Goal: Obtain resource: Obtain resource

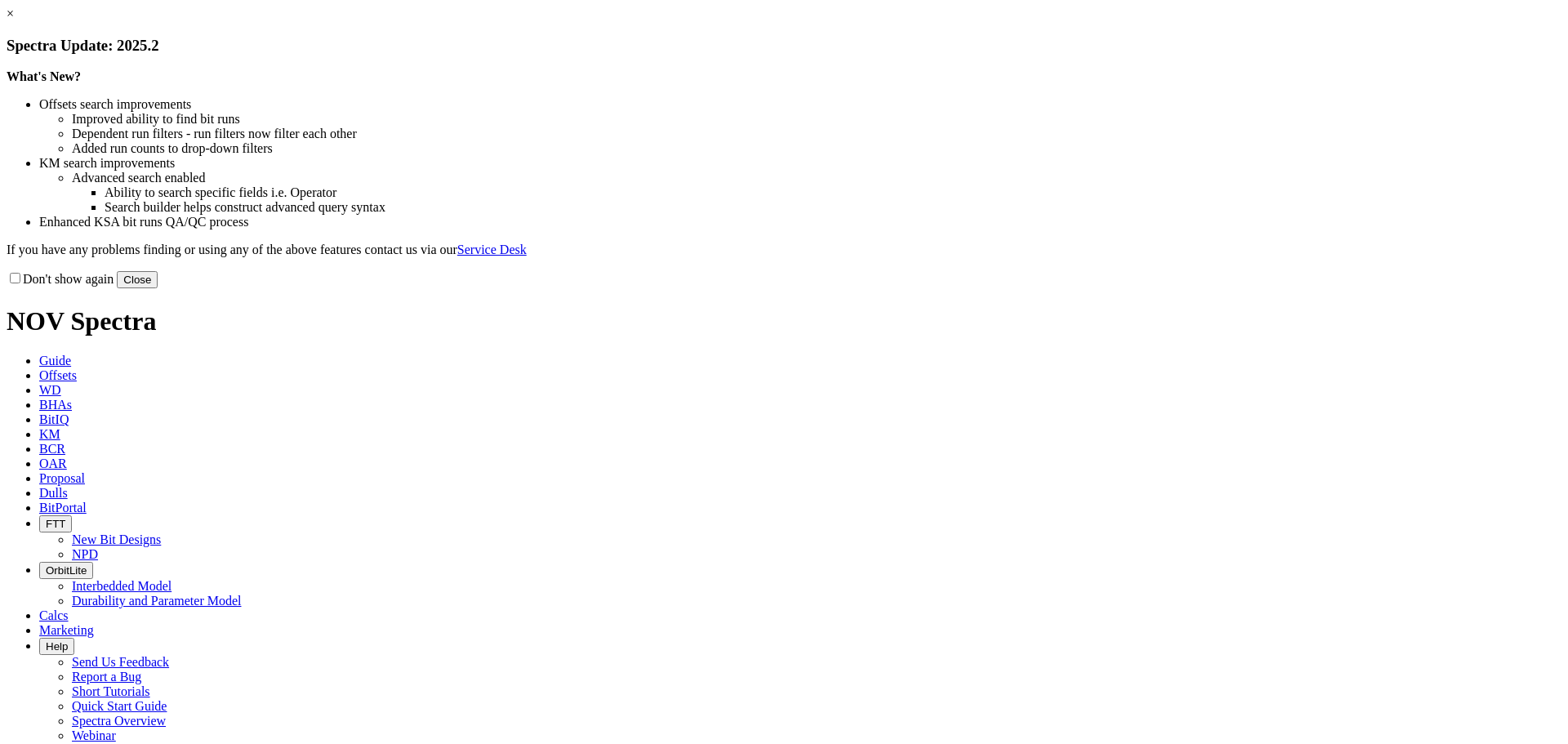
click at [157, 289] on button "Close" at bounding box center [137, 280] width 41 height 17
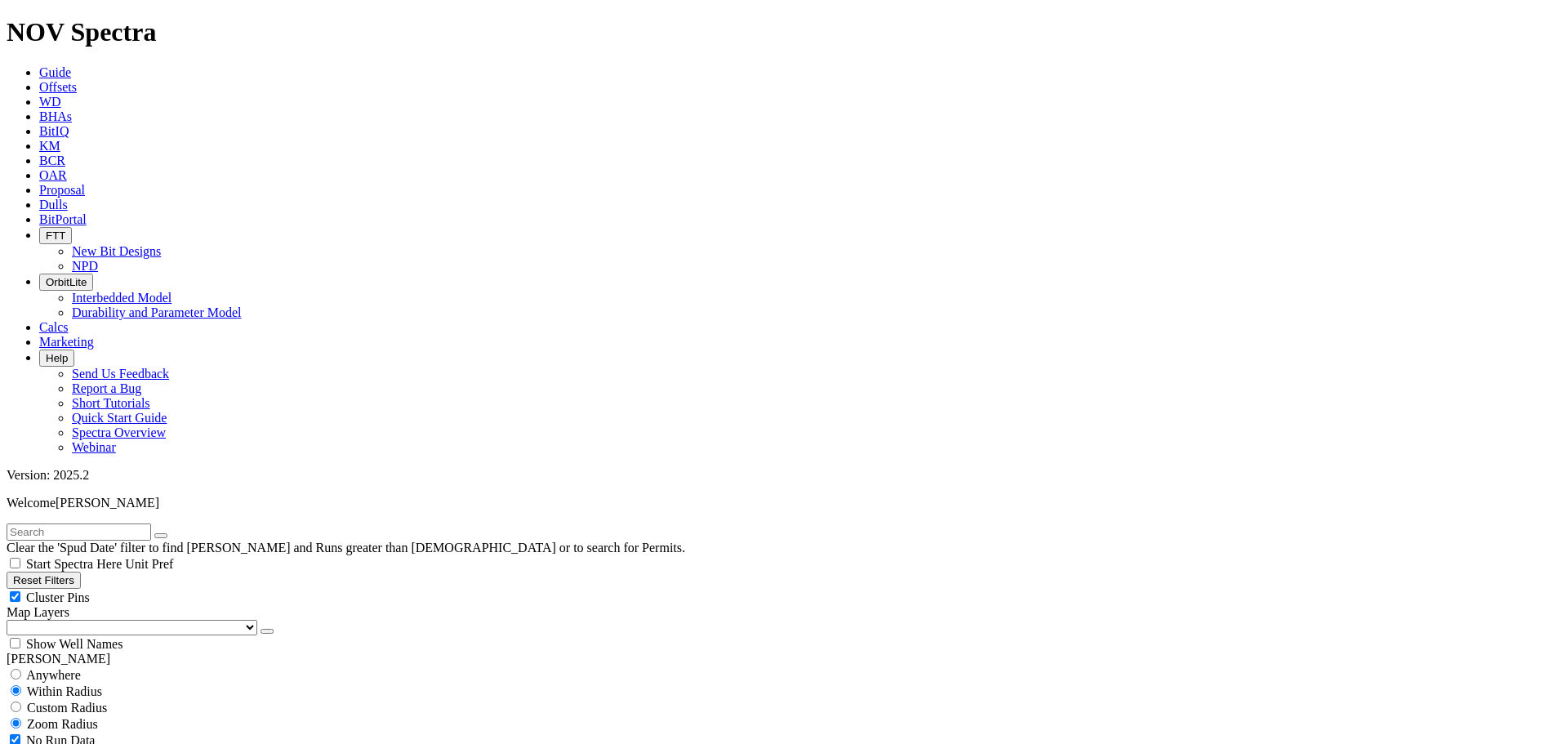
click at [81, 572] on button "Reset Filters" at bounding box center [44, 580] width 74 height 17
type input "[DATE]"
click at [81, 572] on button "Reset Filters" at bounding box center [44, 580] width 74 height 17
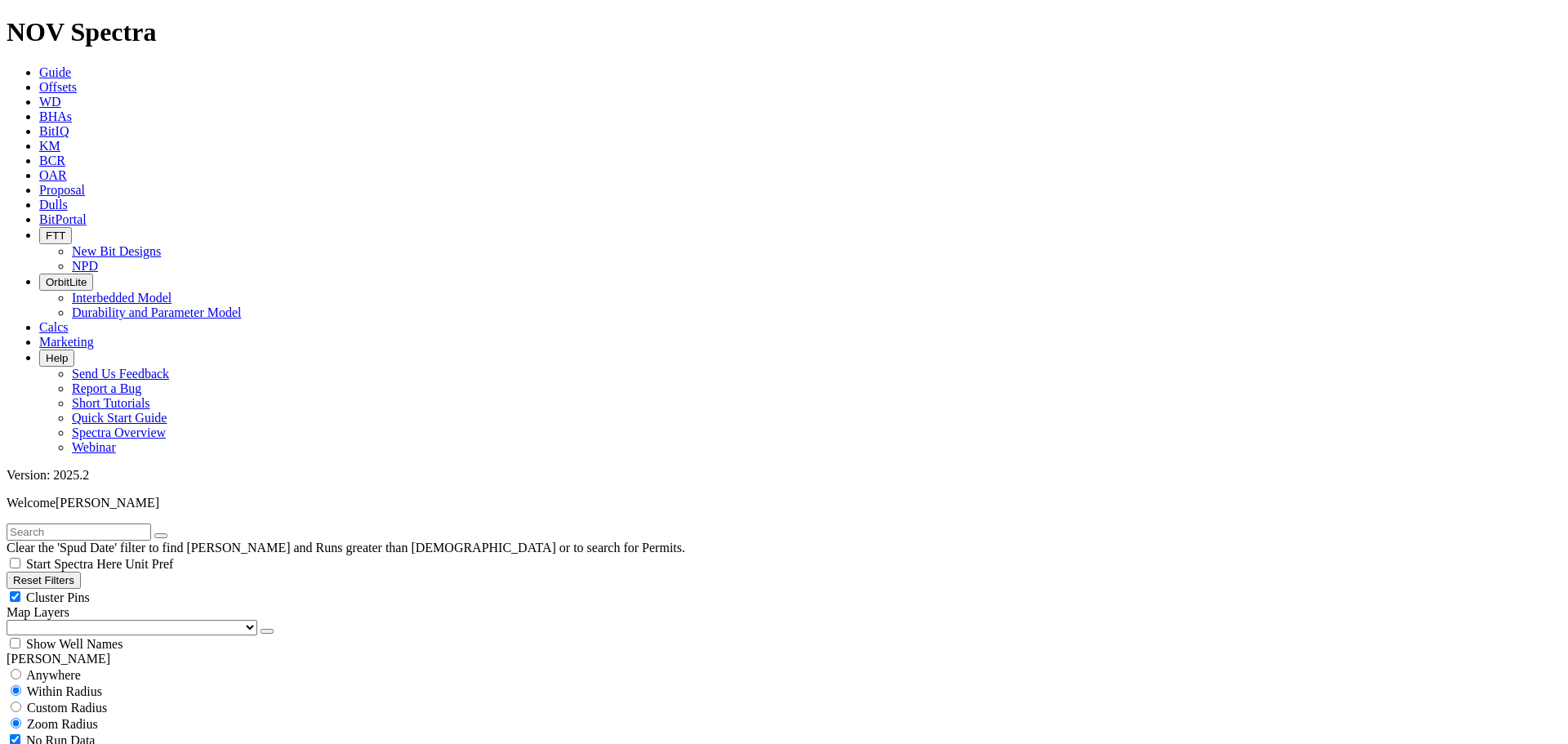
select select "8.75"
checkbox input "false"
select select "? number:8.75 ?"
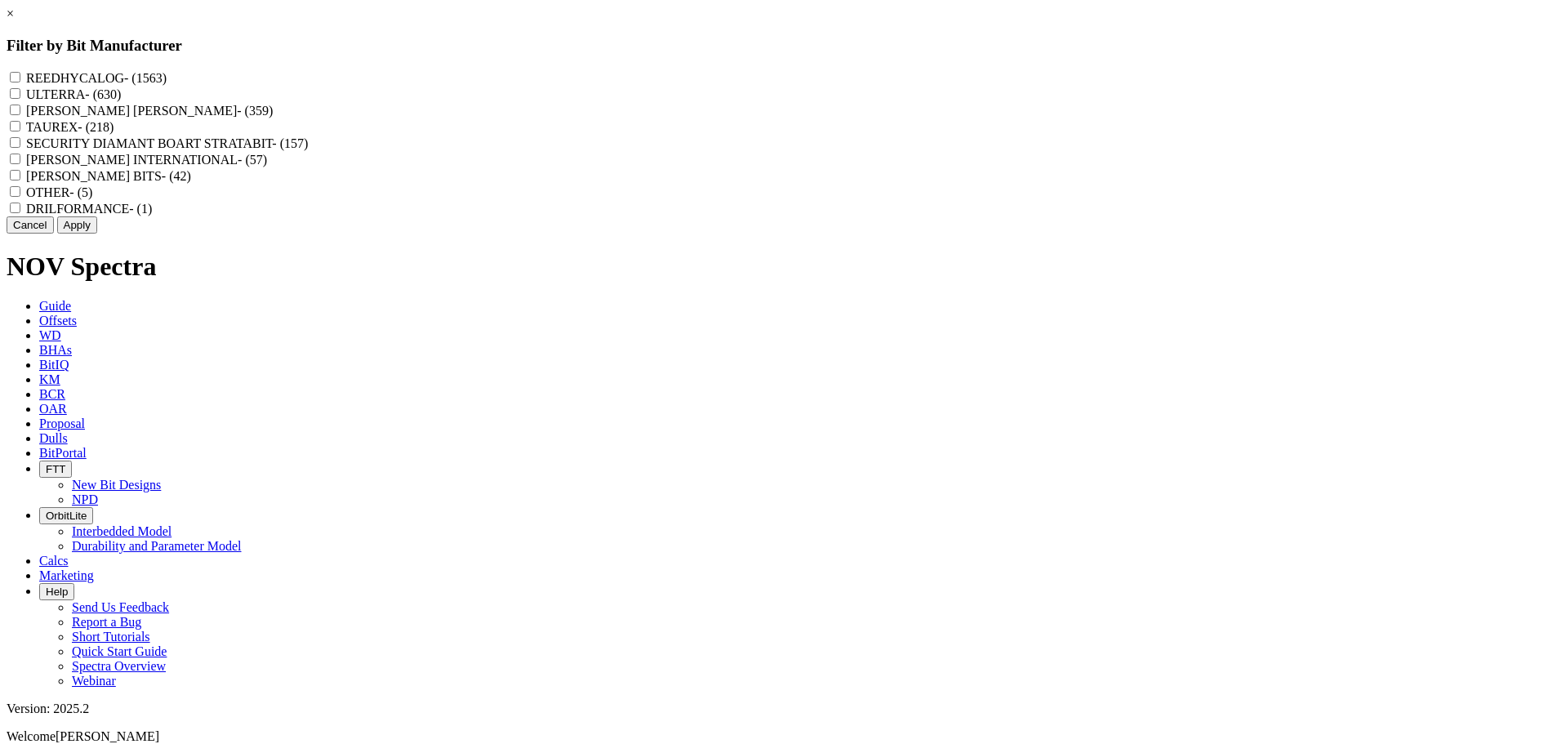
click at [14, 20] on link "×" at bounding box center [10, 13] width 8 height 14
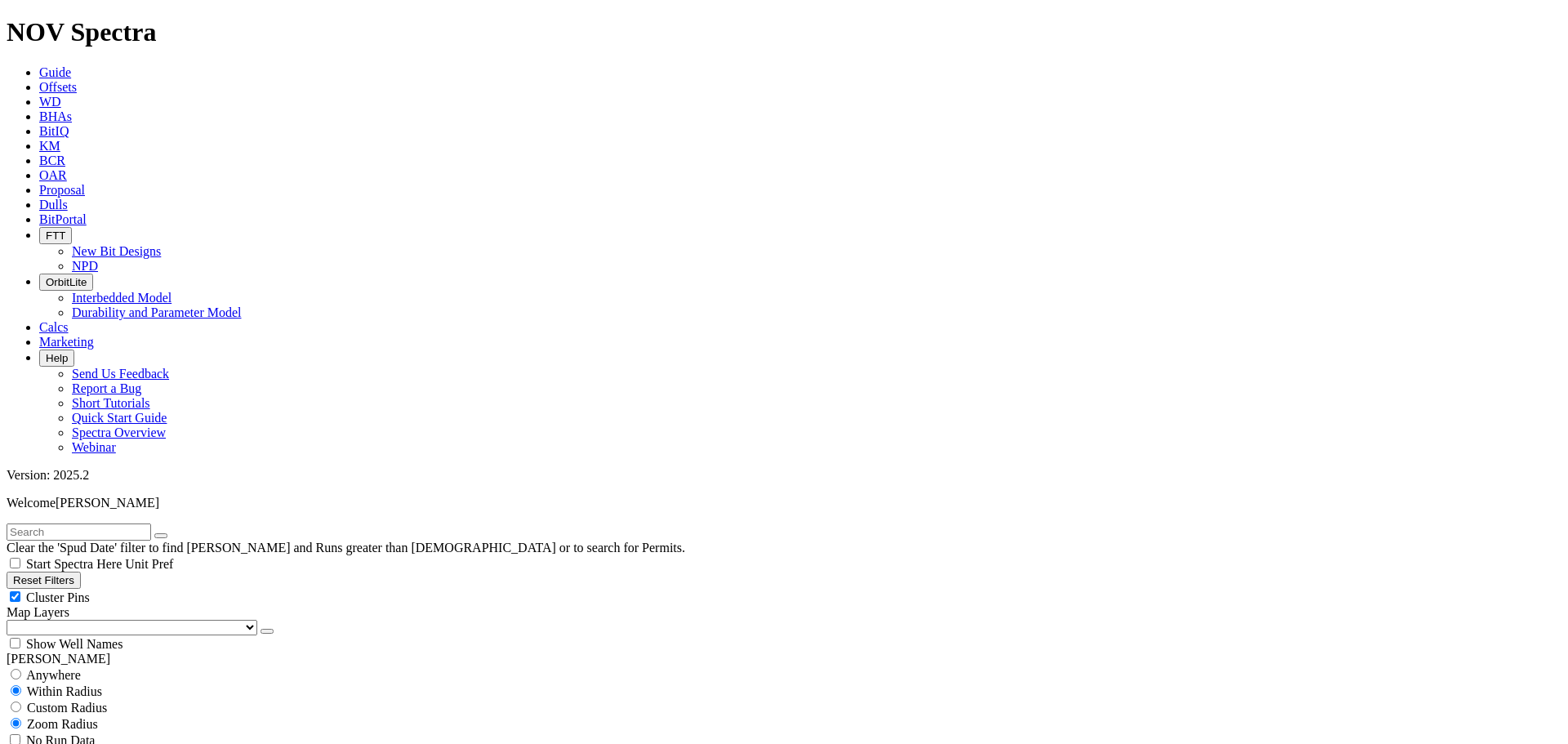
scroll to position [1062, 0]
type input "2500"
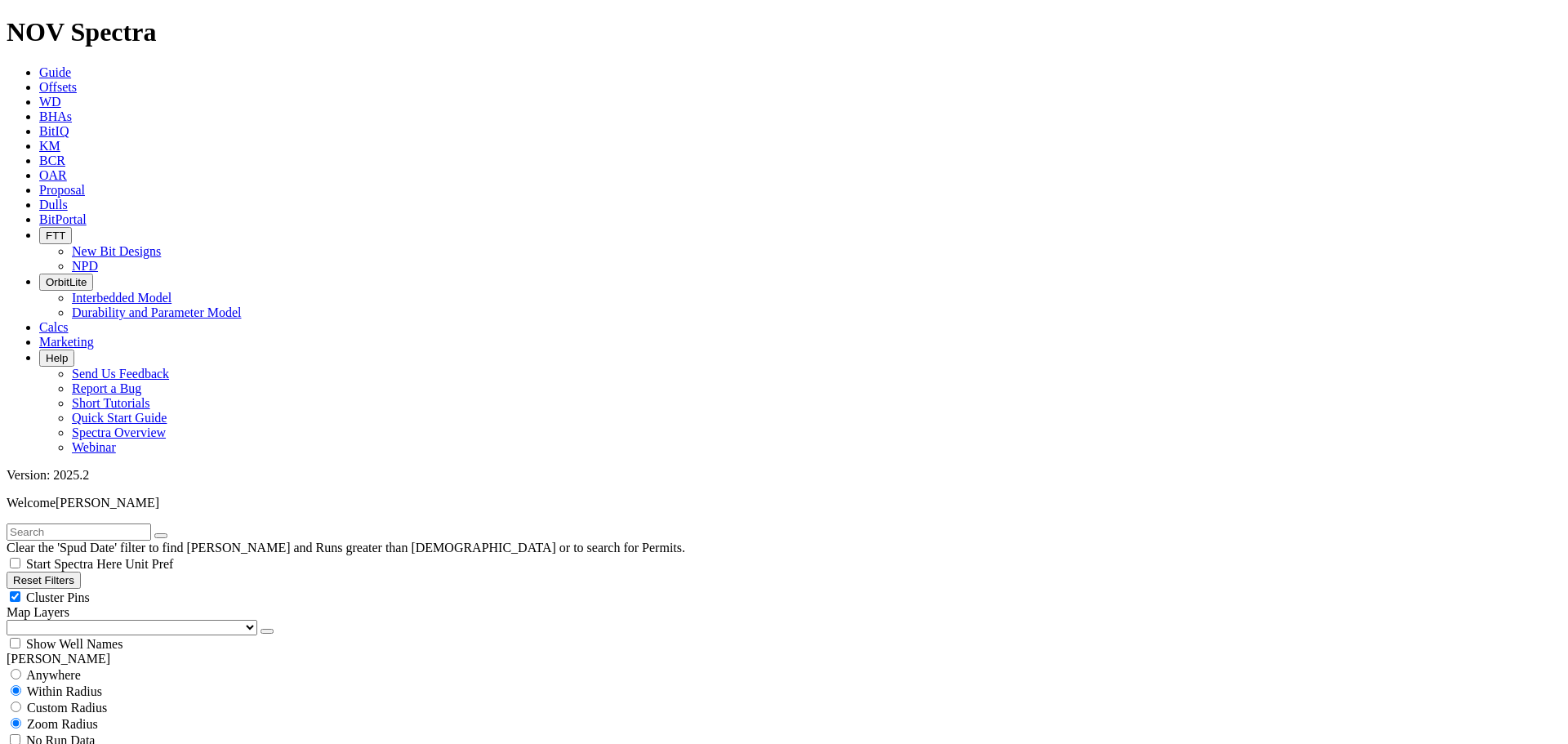
type input "3500"
type input "7500"
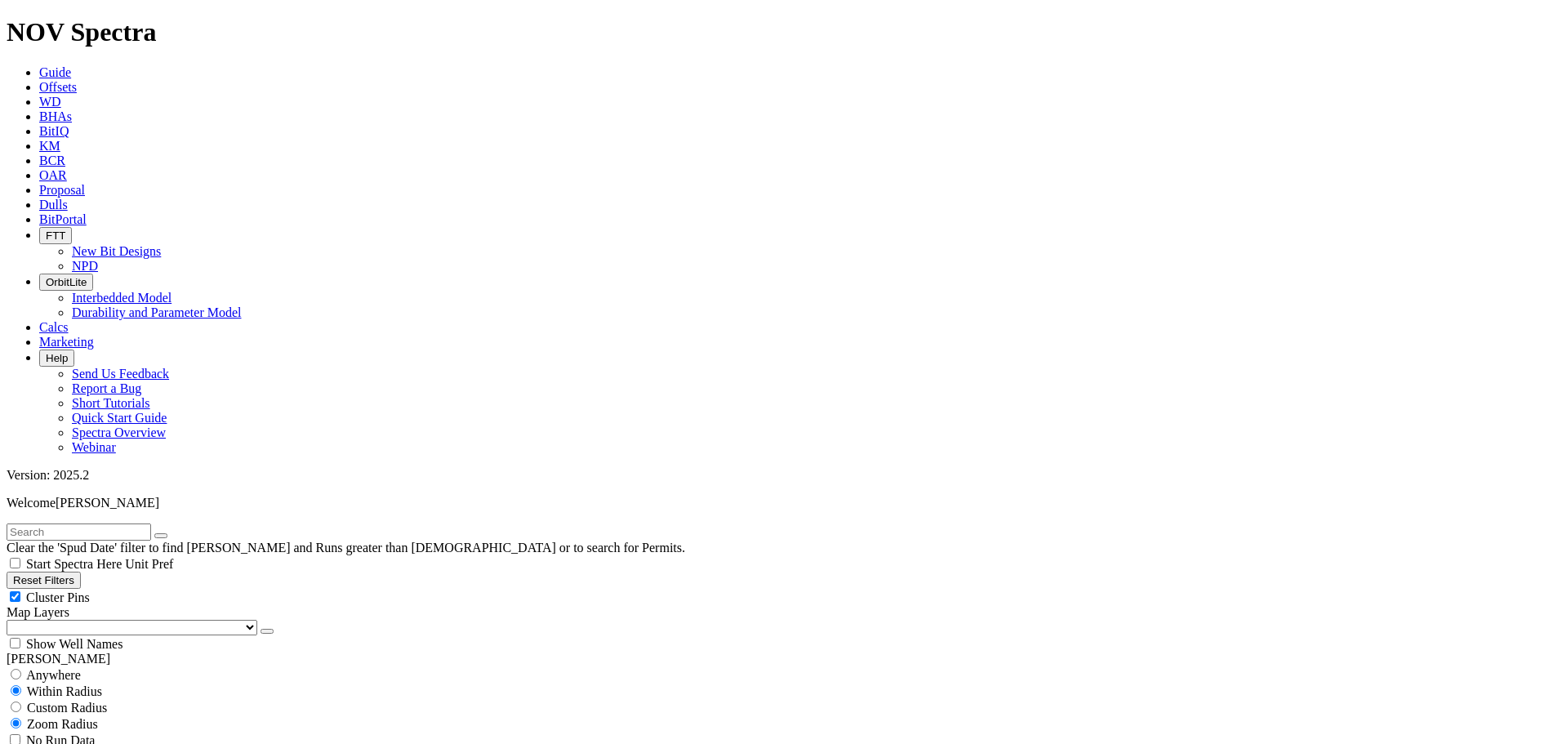
type input "8500"
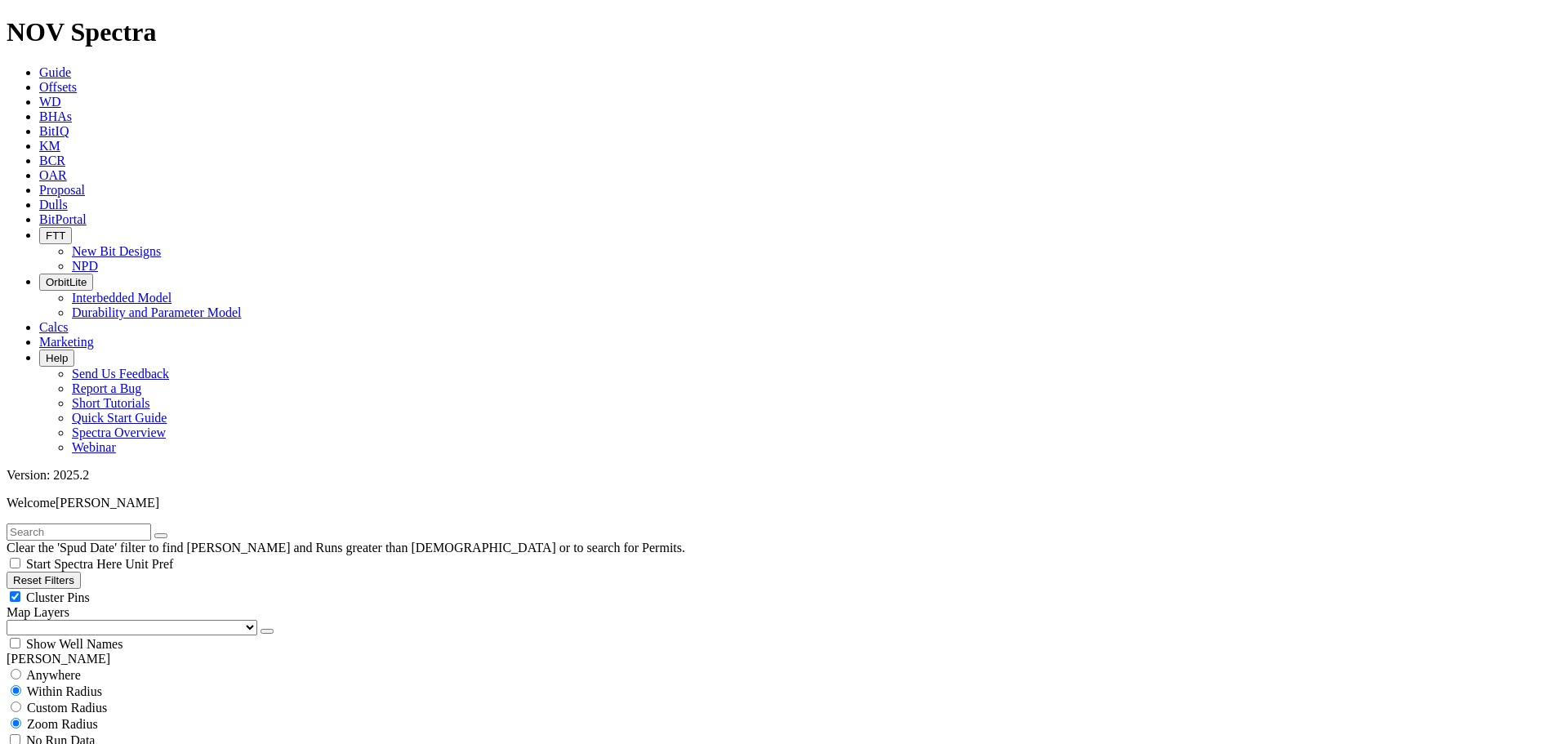
scroll to position [572, 0]
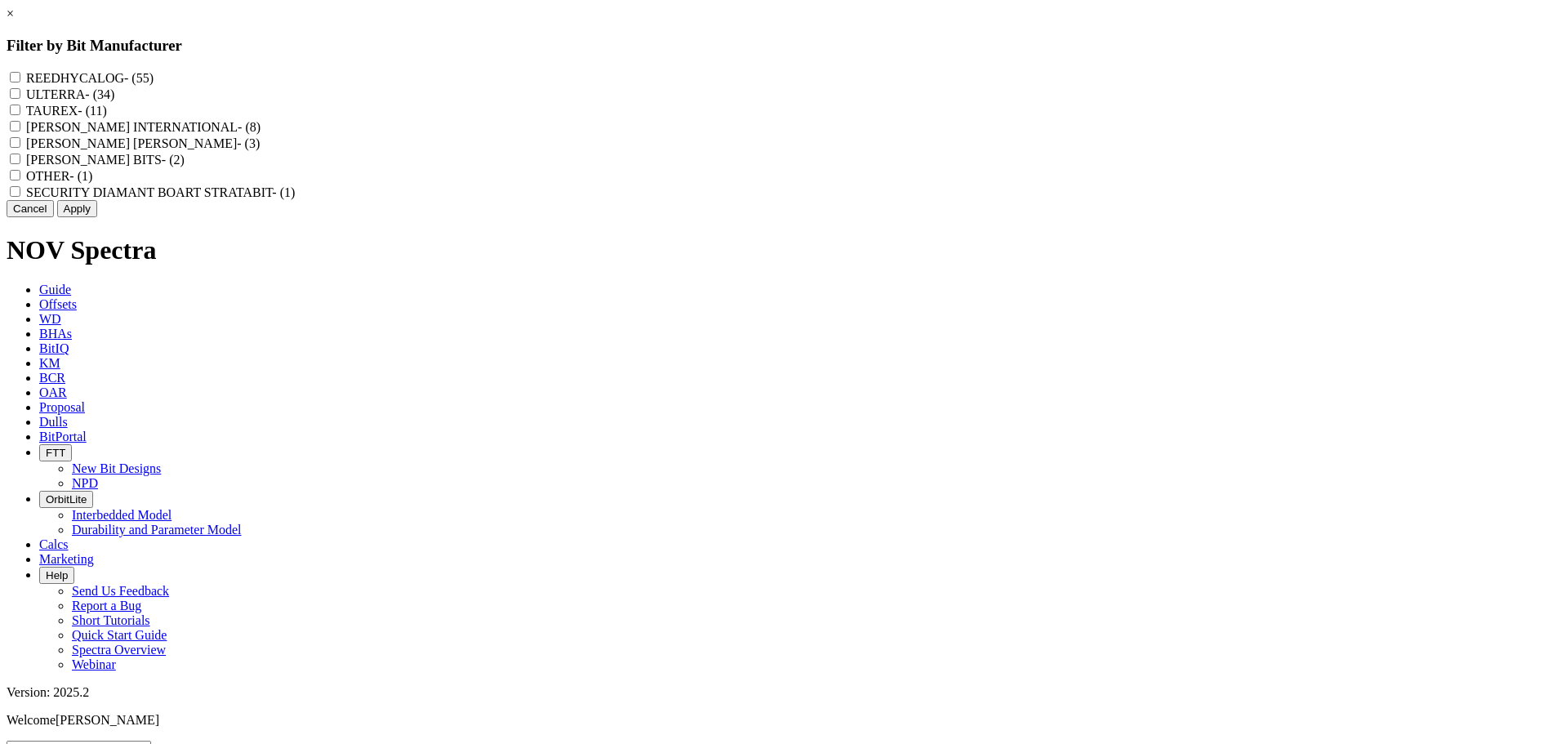
click at [20, 76] on input "REEDHYCALOG - (55)" at bounding box center [15, 77] width 11 height 11
checkbox input "true"
click at [97, 218] on button "Apply" at bounding box center [77, 208] width 40 height 17
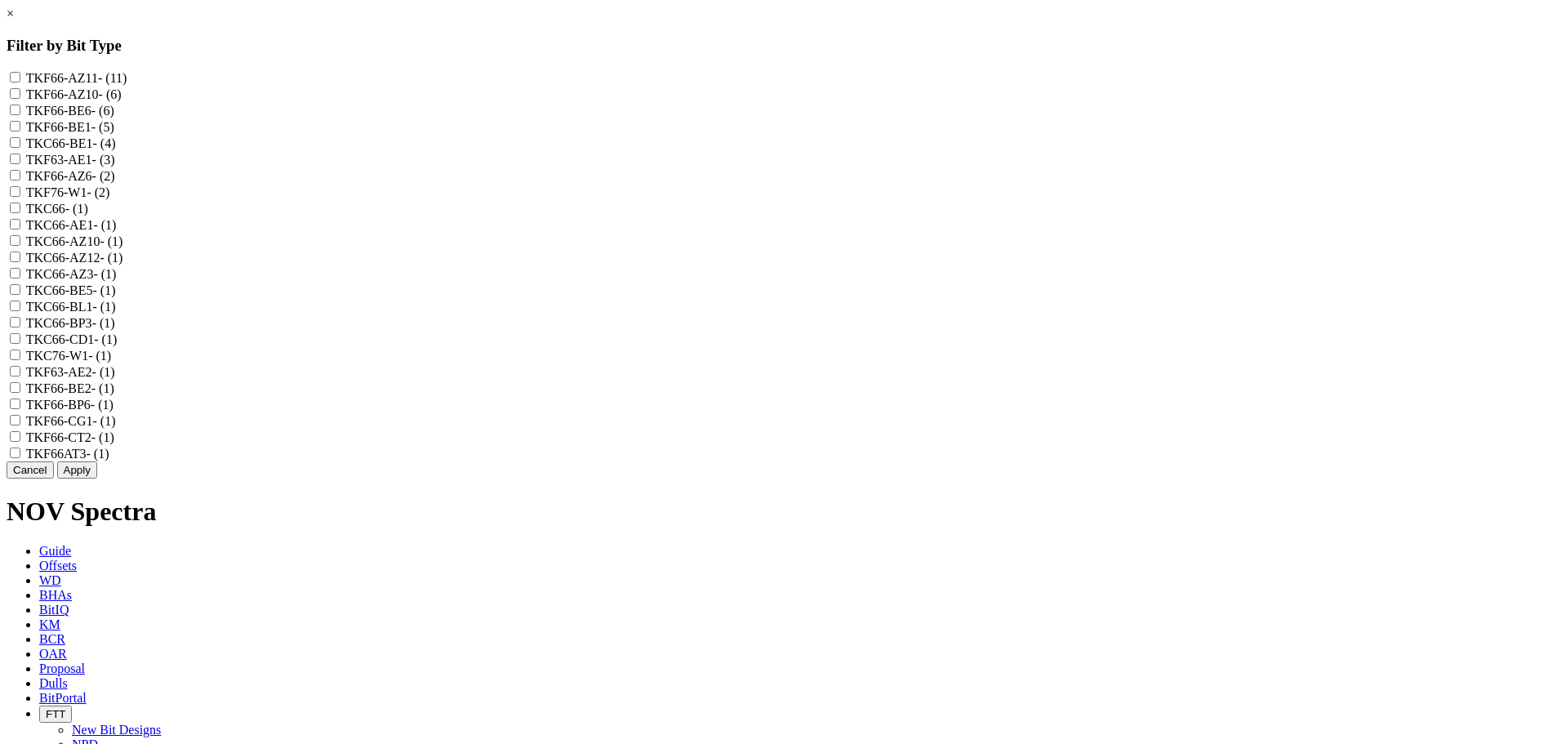
click at [20, 279] on input "TKC66-AZ3 - (1)" at bounding box center [15, 273] width 11 height 11
checkbox input "true"
click at [20, 459] on input "TKF66AT3 - (1)" at bounding box center [15, 453] width 11 height 11
checkbox input "true"
click at [97, 479] on button "Apply" at bounding box center [77, 469] width 40 height 17
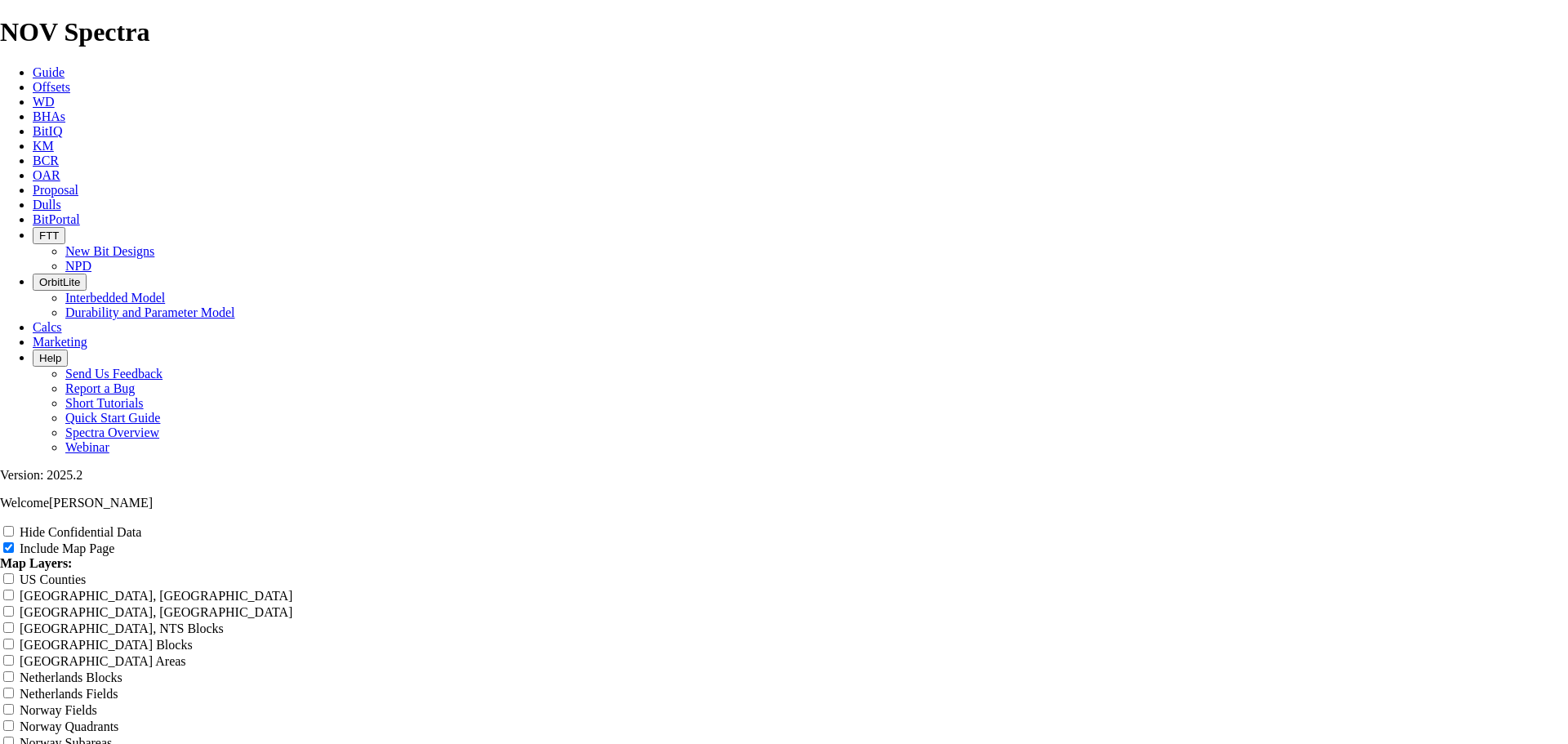
type input "R"
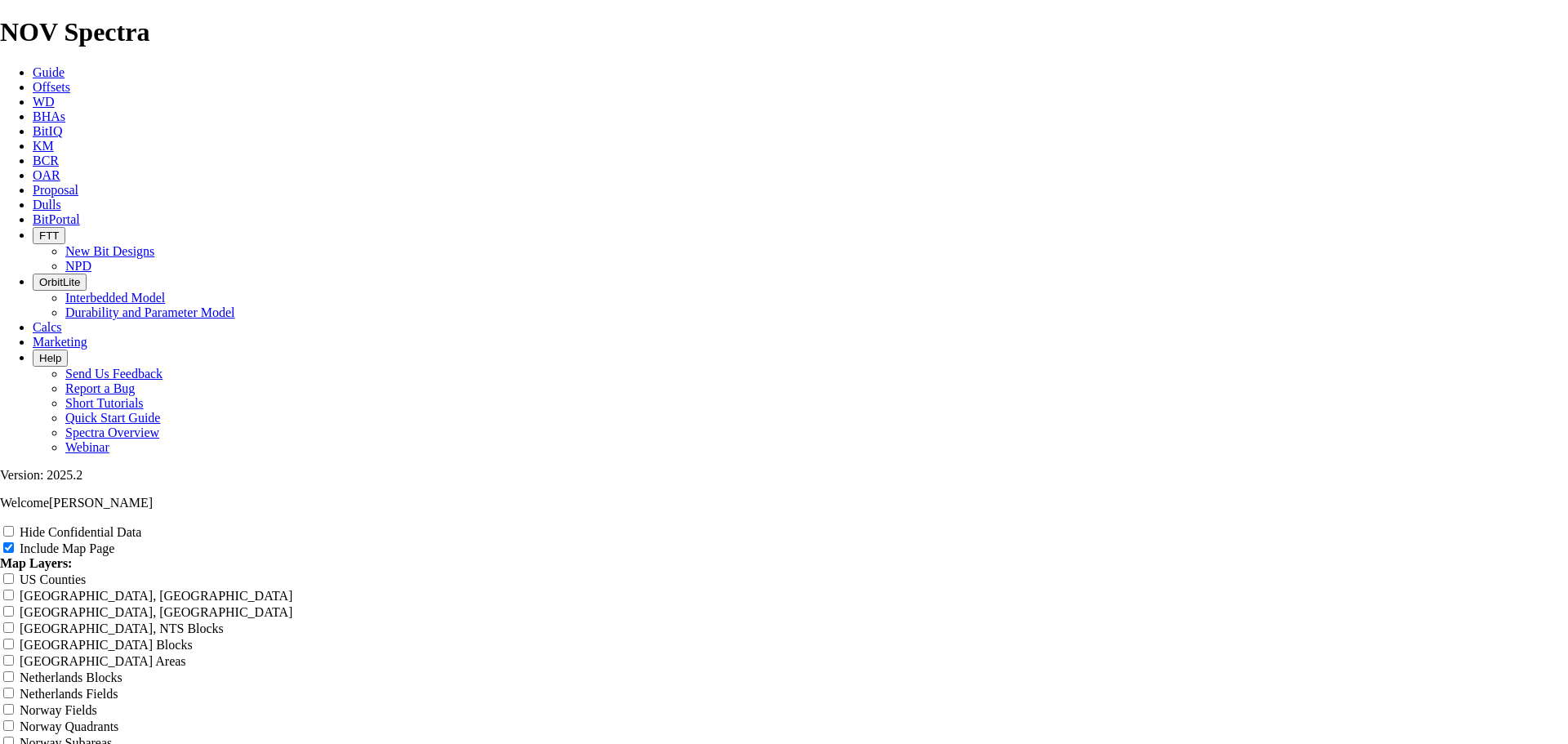
type input "R"
type input "Re"
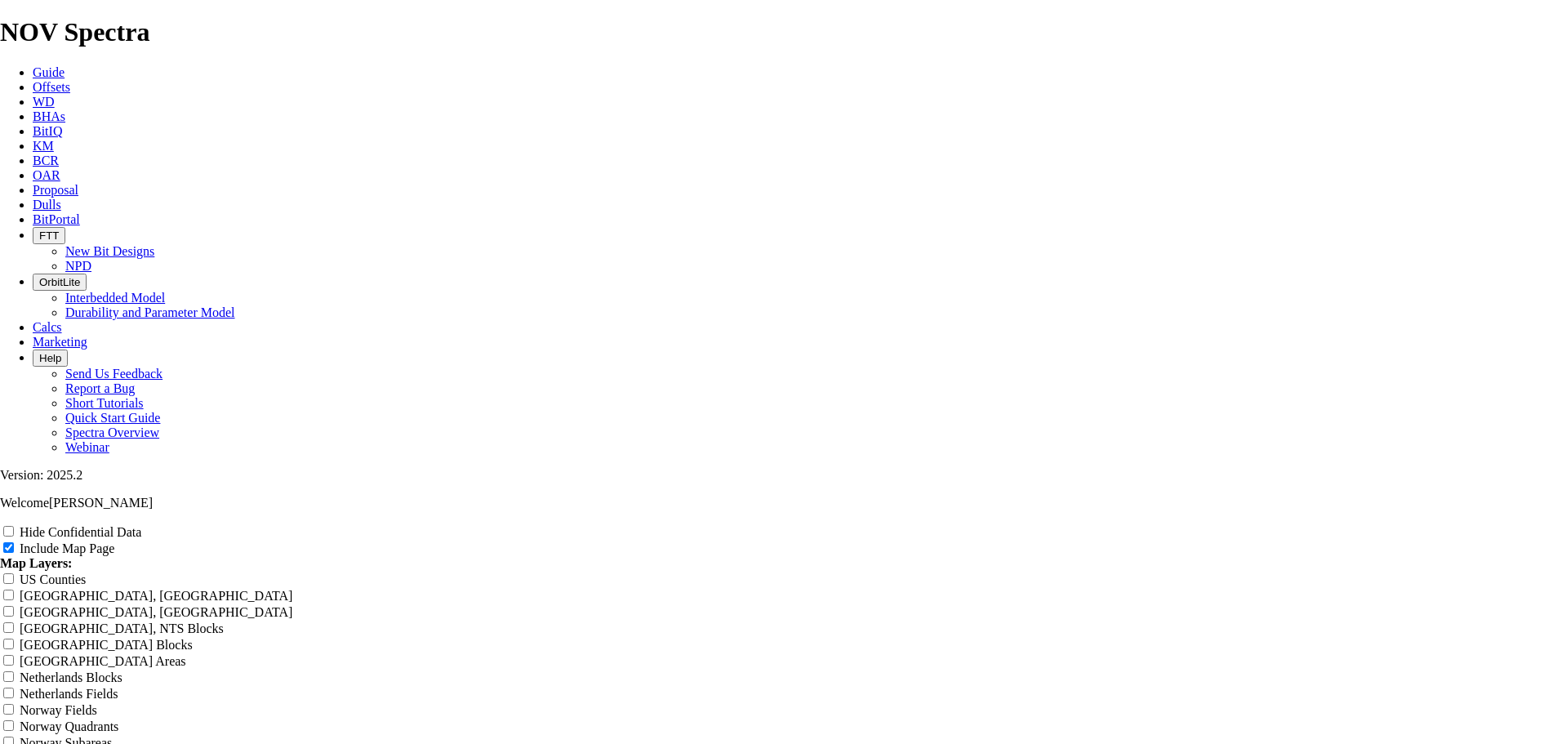
type input "Re"
type input "Ree"
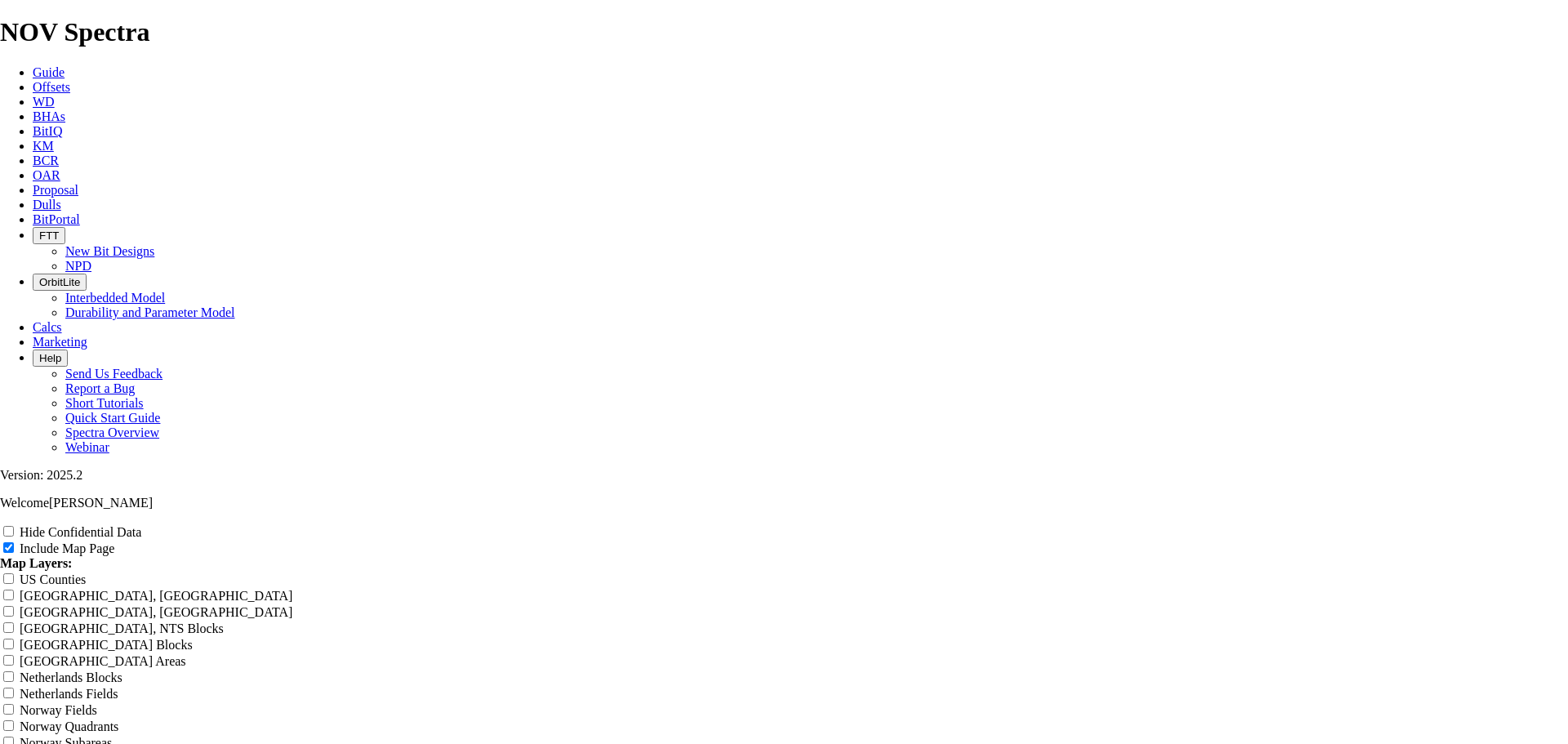
type input "Ree"
type input "[PERSON_NAME]"
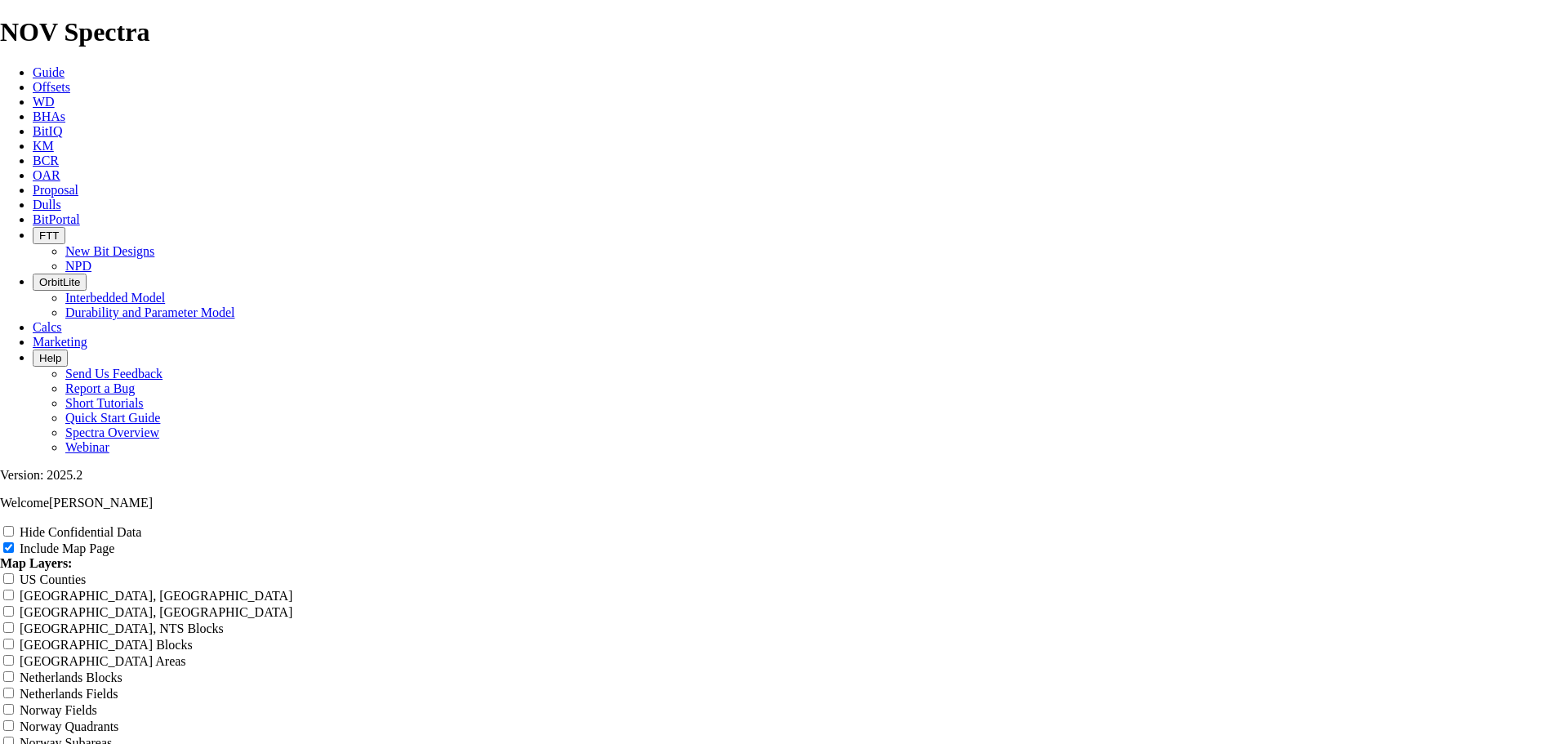
type input "[PERSON_NAME]"
type input "[PERSON_NAME] 8"
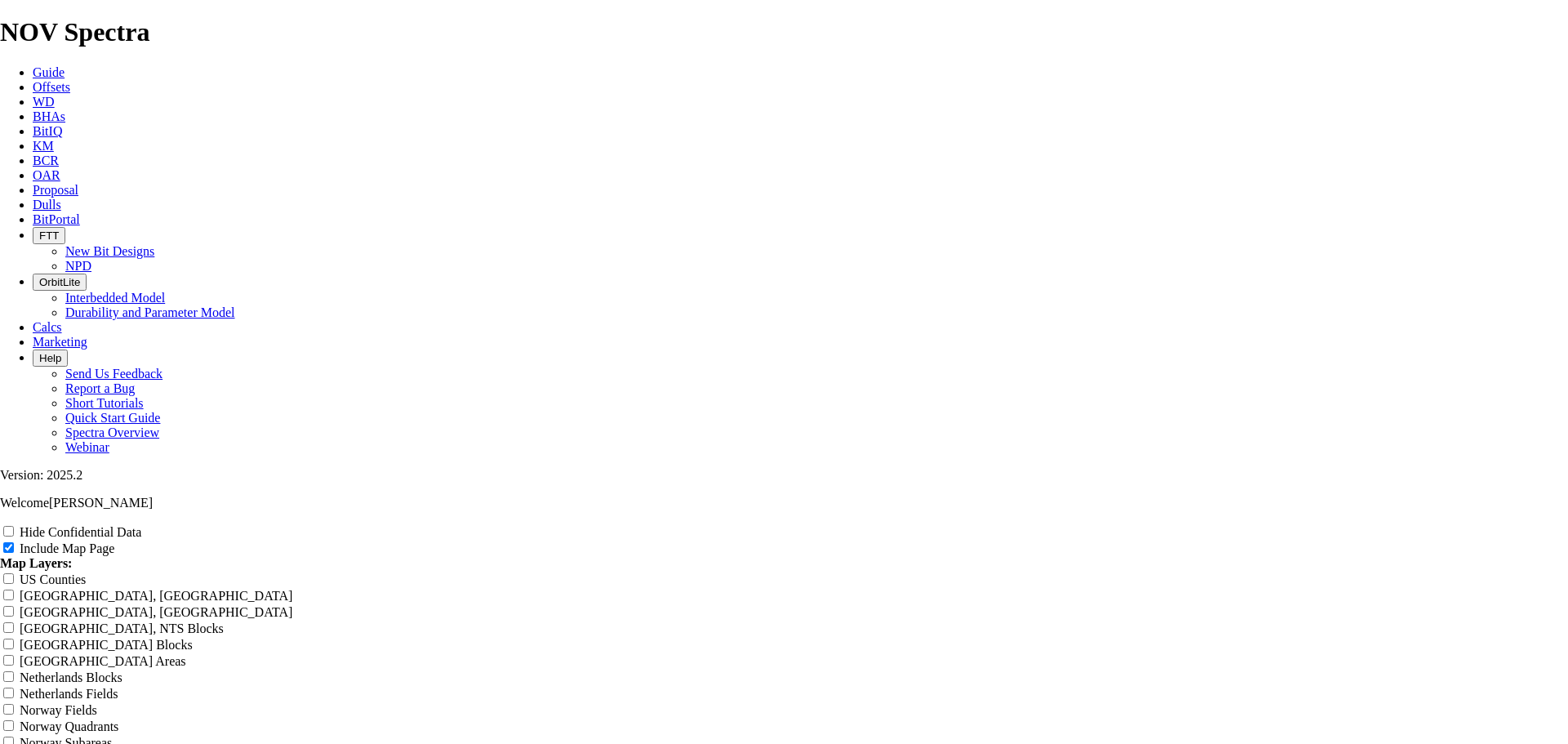
type input "[PERSON_NAME] 8"
type input "[PERSON_NAME] 8-"
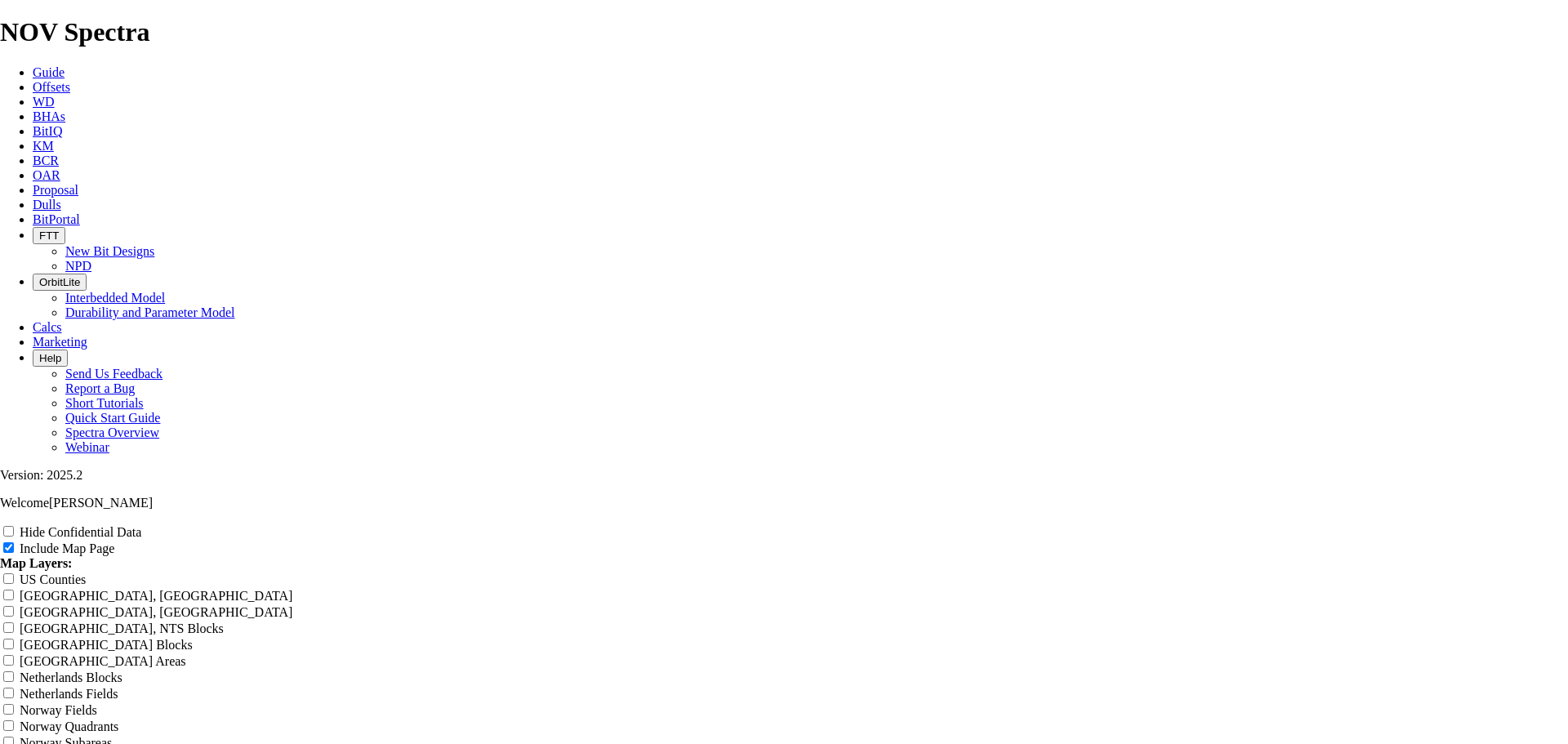
type input "[PERSON_NAME] 8-"
type input "[PERSON_NAME] 8-3"
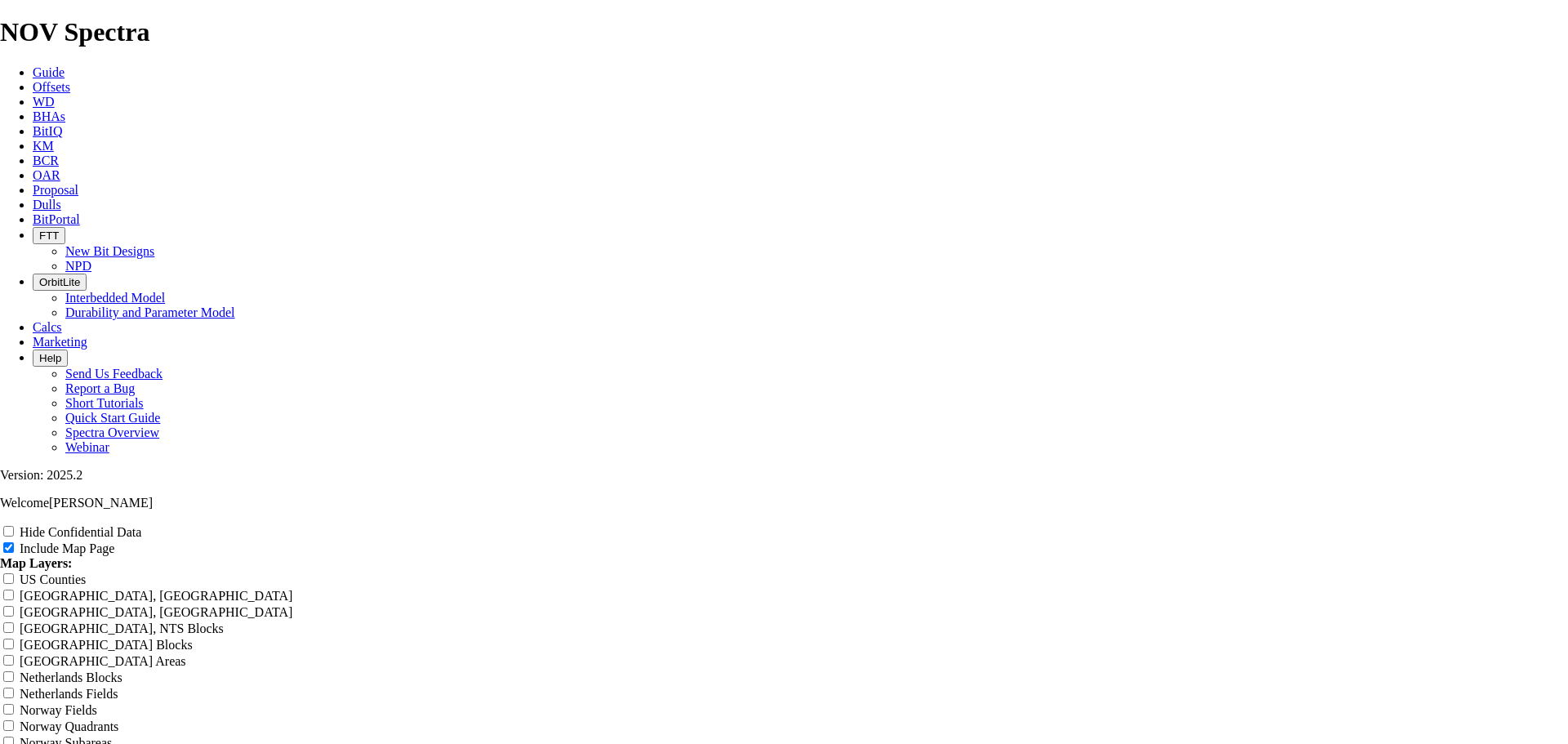
type input "[PERSON_NAME] 8-3"
type input "[PERSON_NAME] 8-3/"
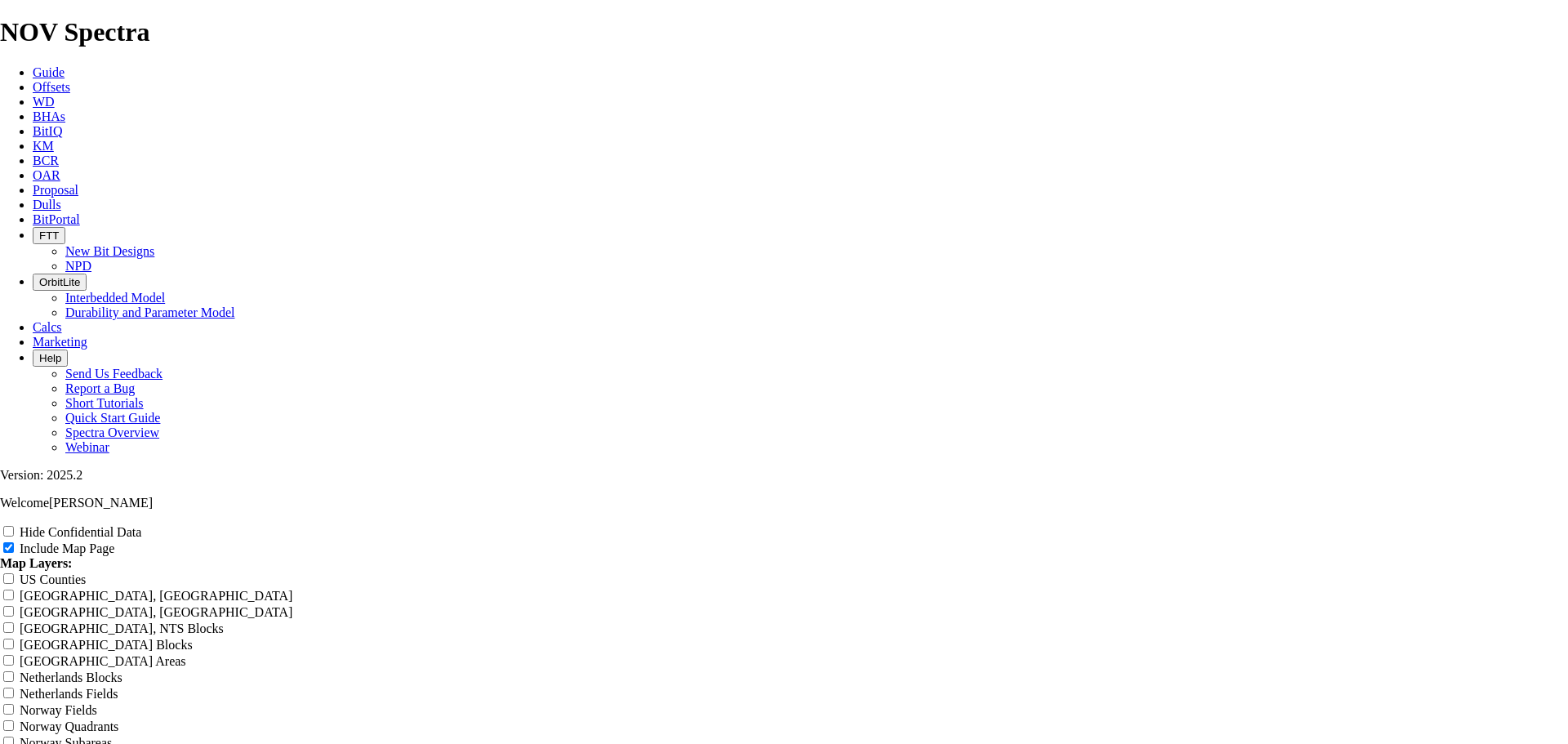
type input "[PERSON_NAME] 8-3/"
type input "[PERSON_NAME] 8-3/4"
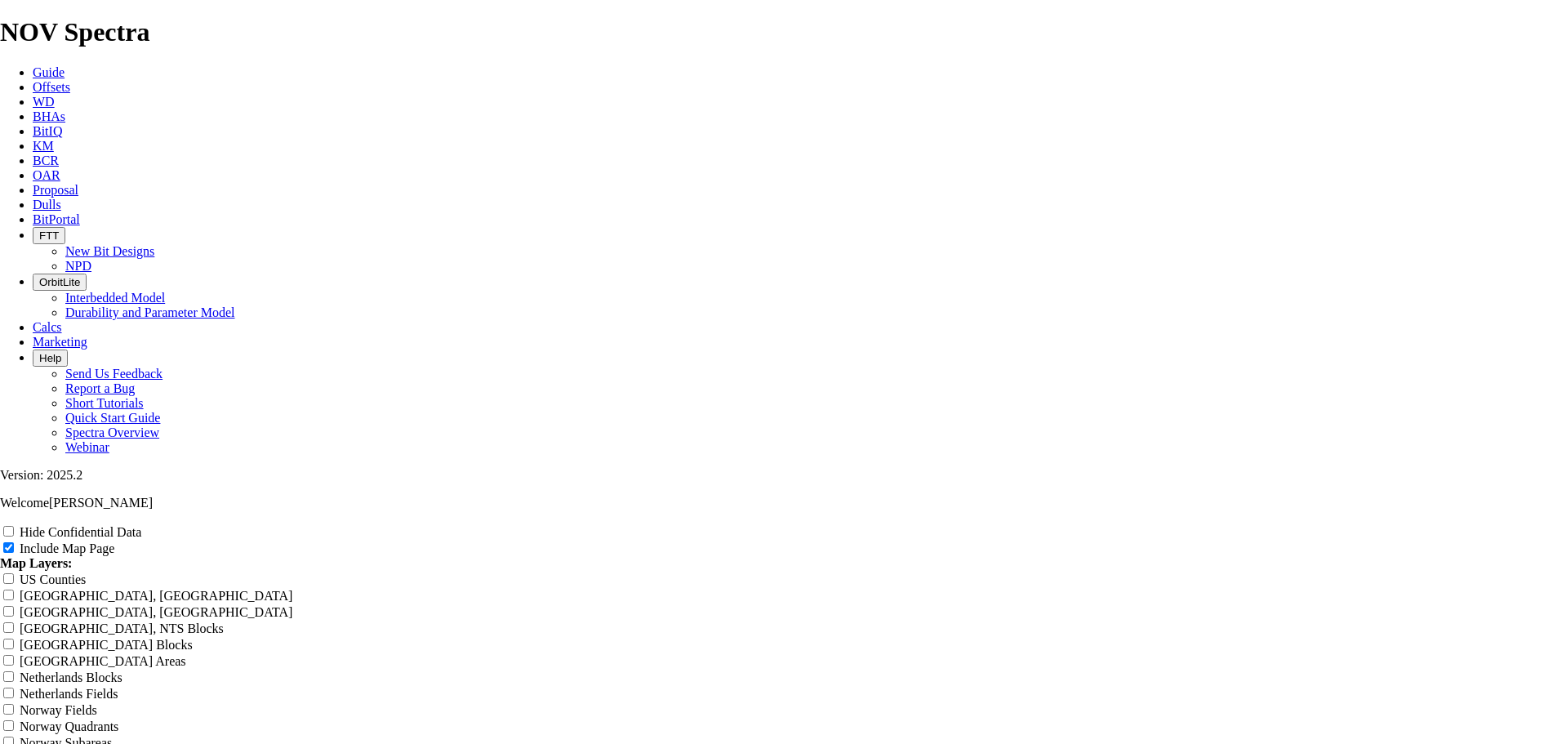
type input "[PERSON_NAME] 8-3/4"
type input "[PERSON_NAME] 8-3/4""
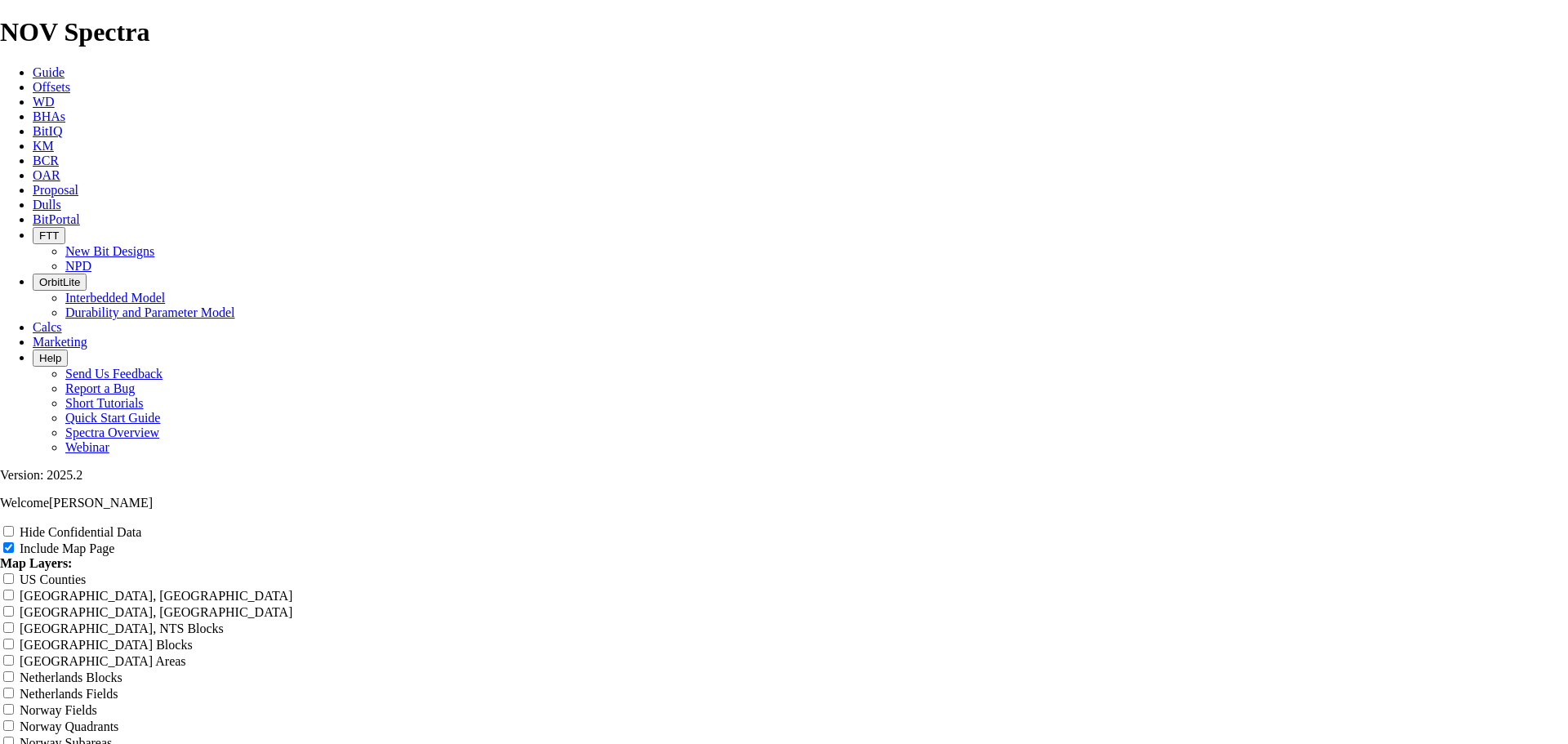
type input "[PERSON_NAME] 8-3/4""
type input "[PERSON_NAME] 8-3/4" O"
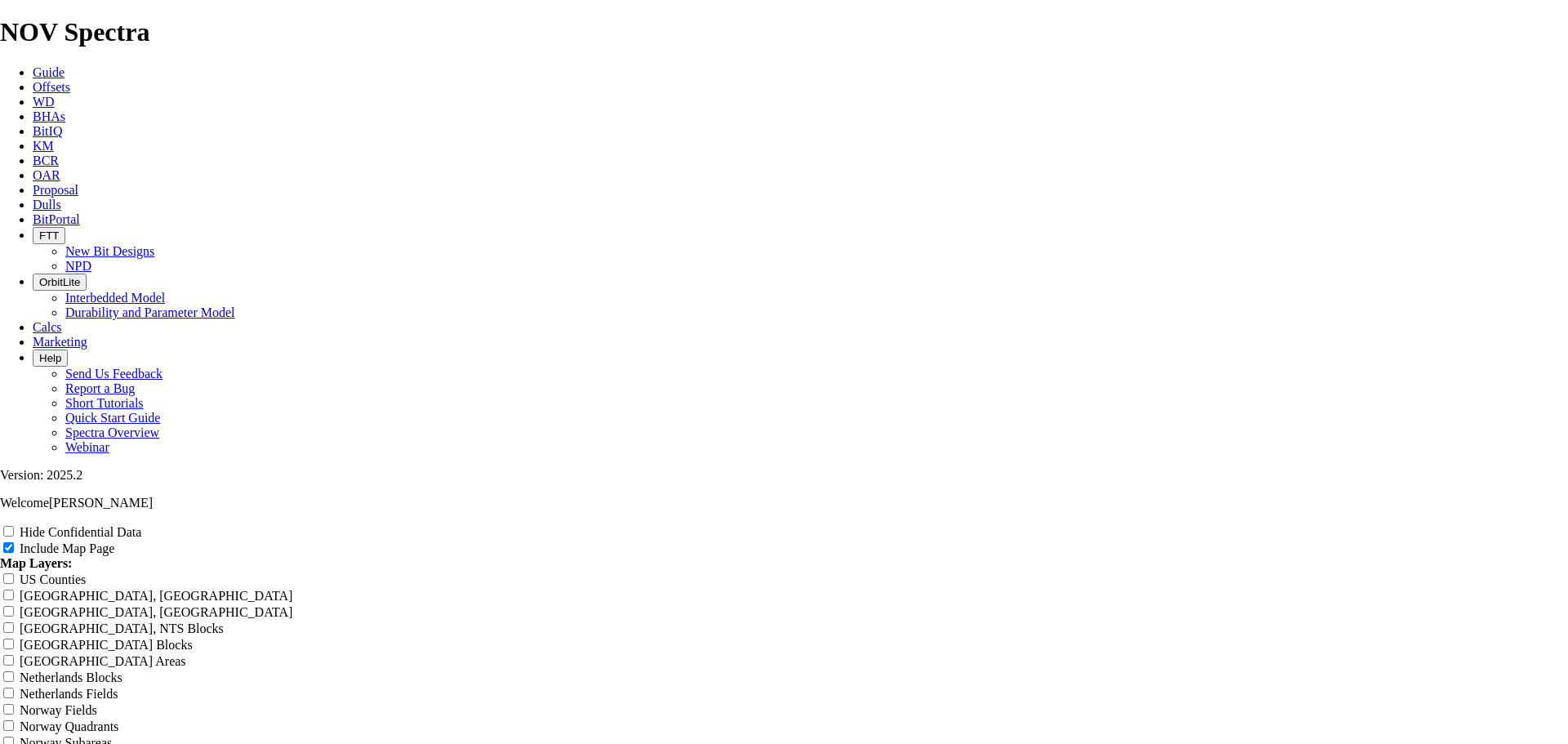
type input "[PERSON_NAME] 8-3/4" O"
type input "[PERSON_NAME] 8-3/4" Of"
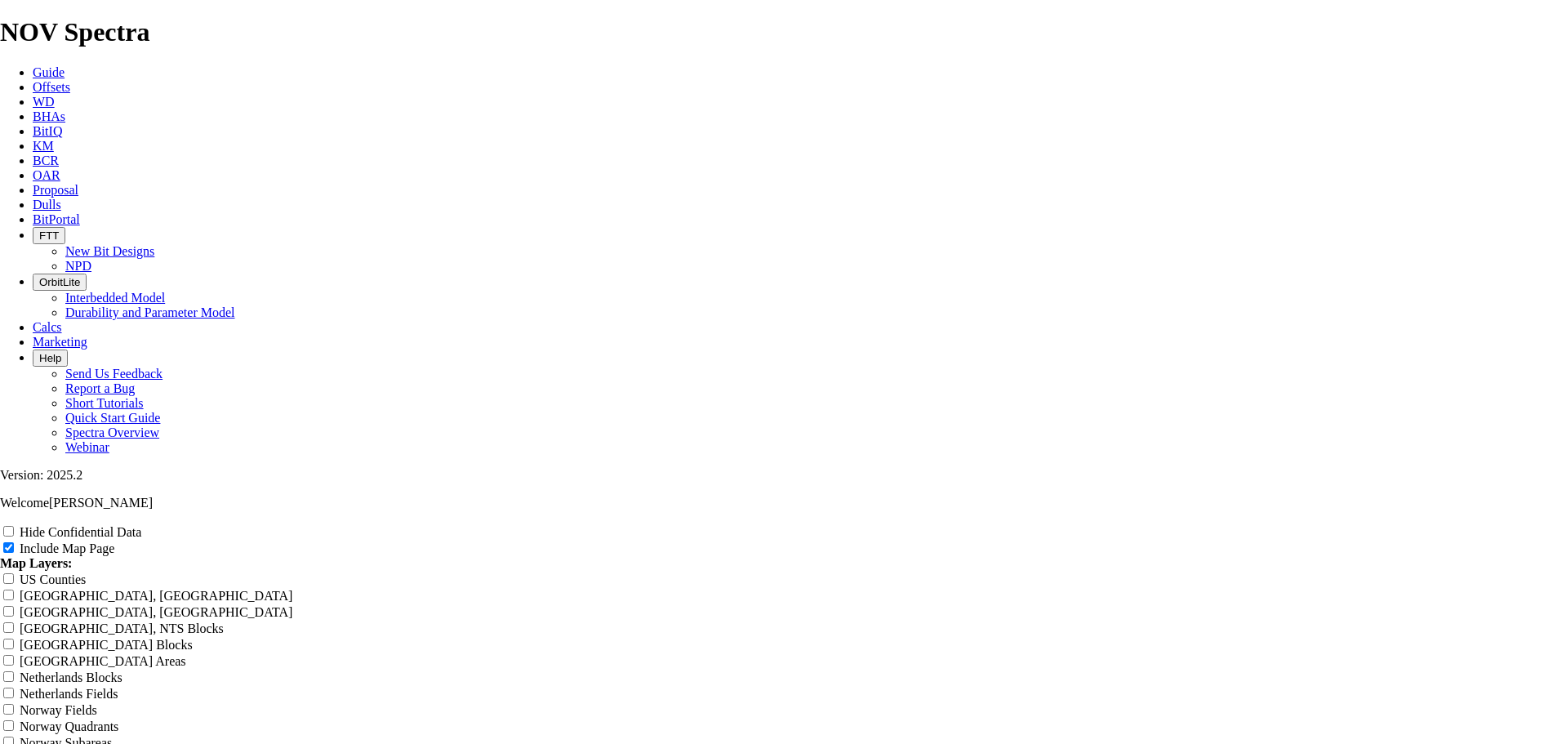
type input "[PERSON_NAME] 8-3/4" Of"
type input "[PERSON_NAME] 8-3/4" Off"
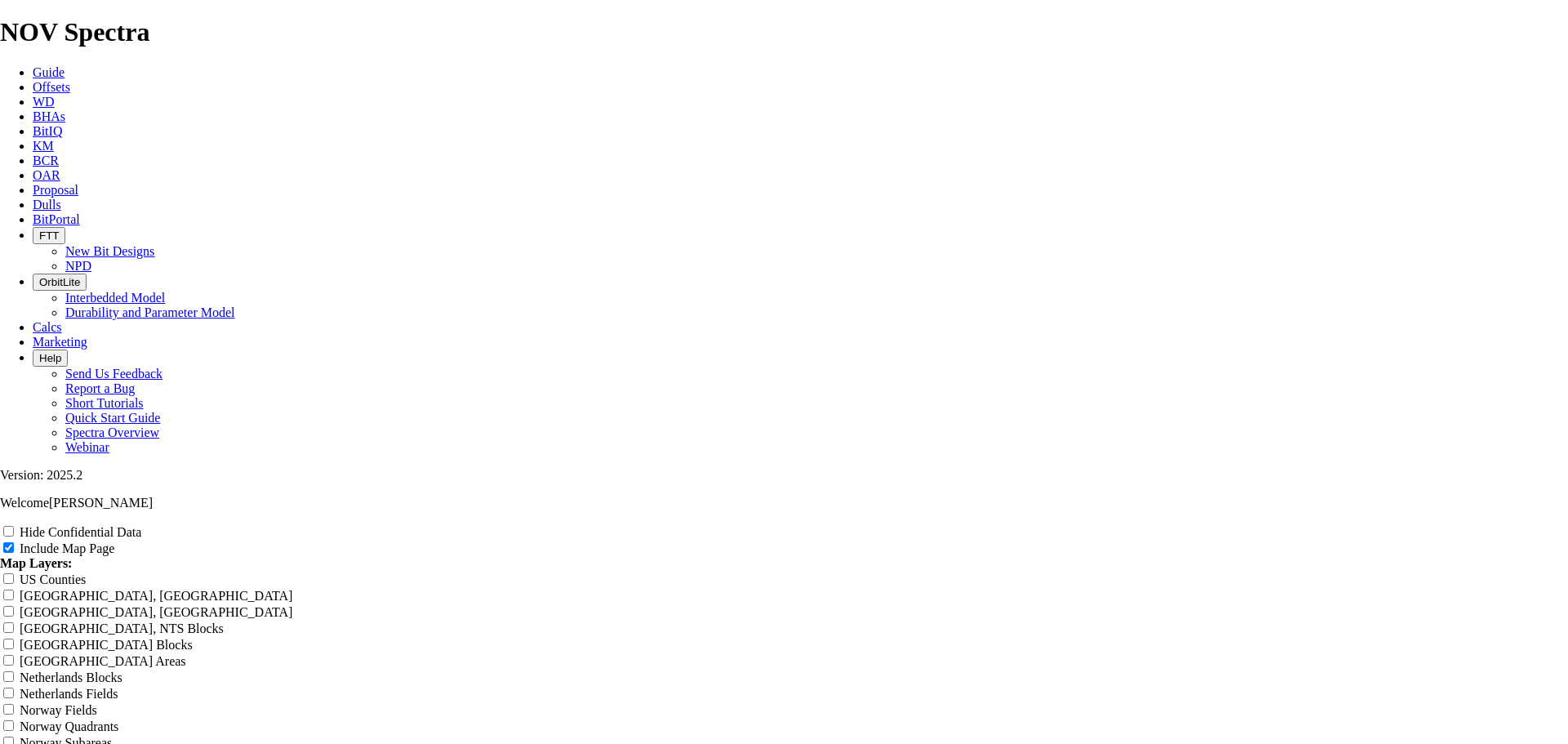
type input "[PERSON_NAME] 8-3/4" Off"
type input "[PERSON_NAME] 8-3/4" Offs"
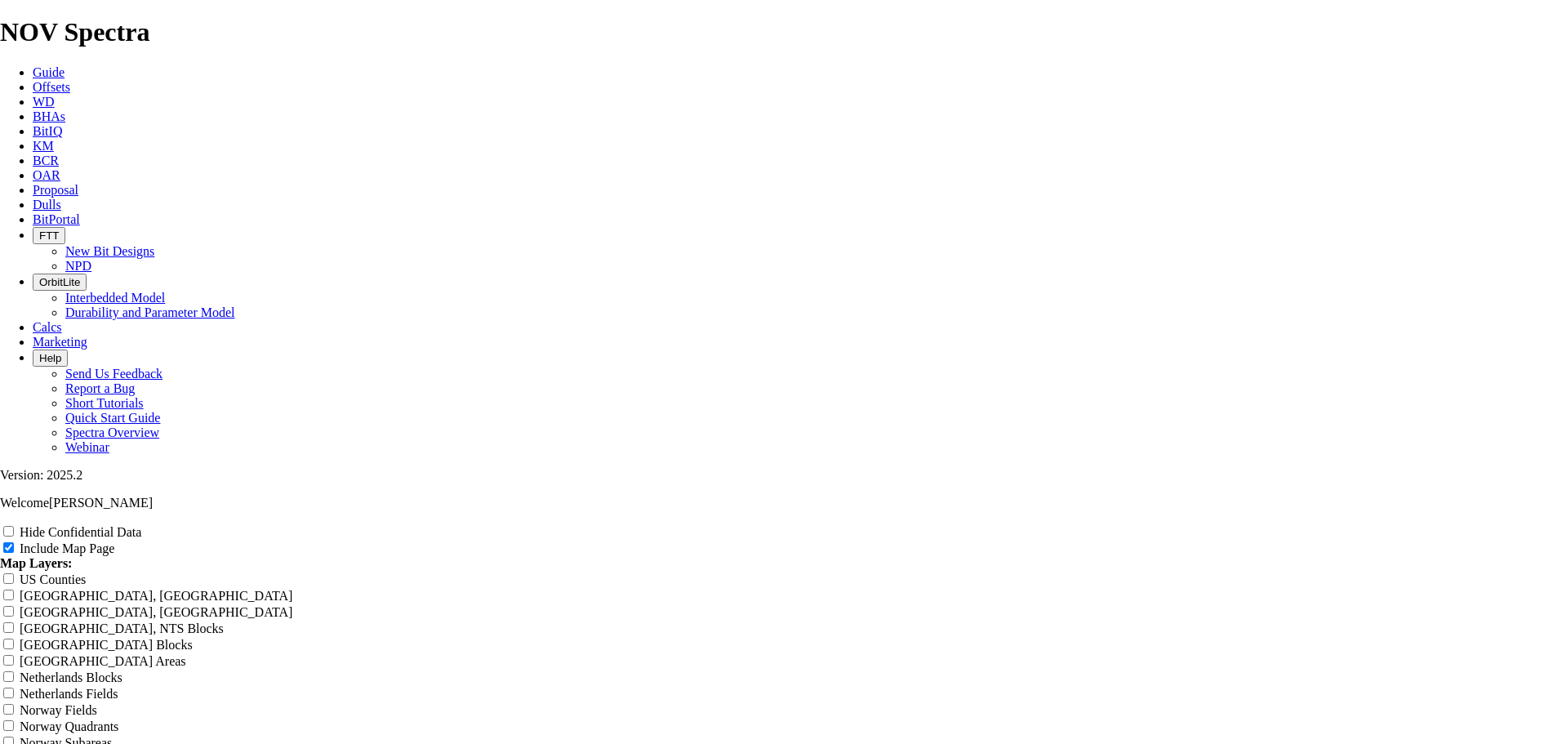
type input "[PERSON_NAME] 8-3/4" Offs"
type input "[PERSON_NAME] 8-3/4" Offse"
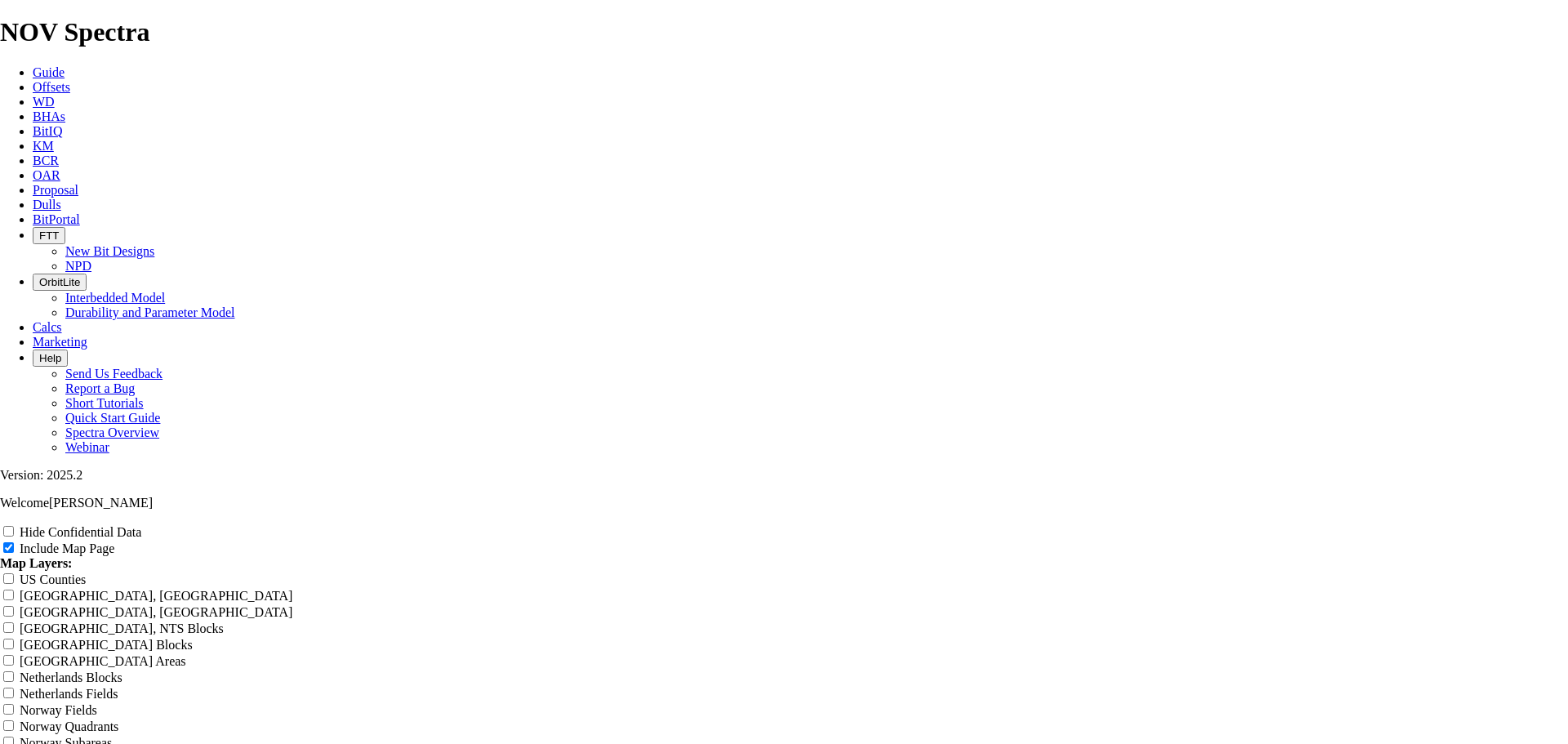
type input "[PERSON_NAME] 8-3/4" Offse"
type input "[PERSON_NAME] 8-3/4" Offset"
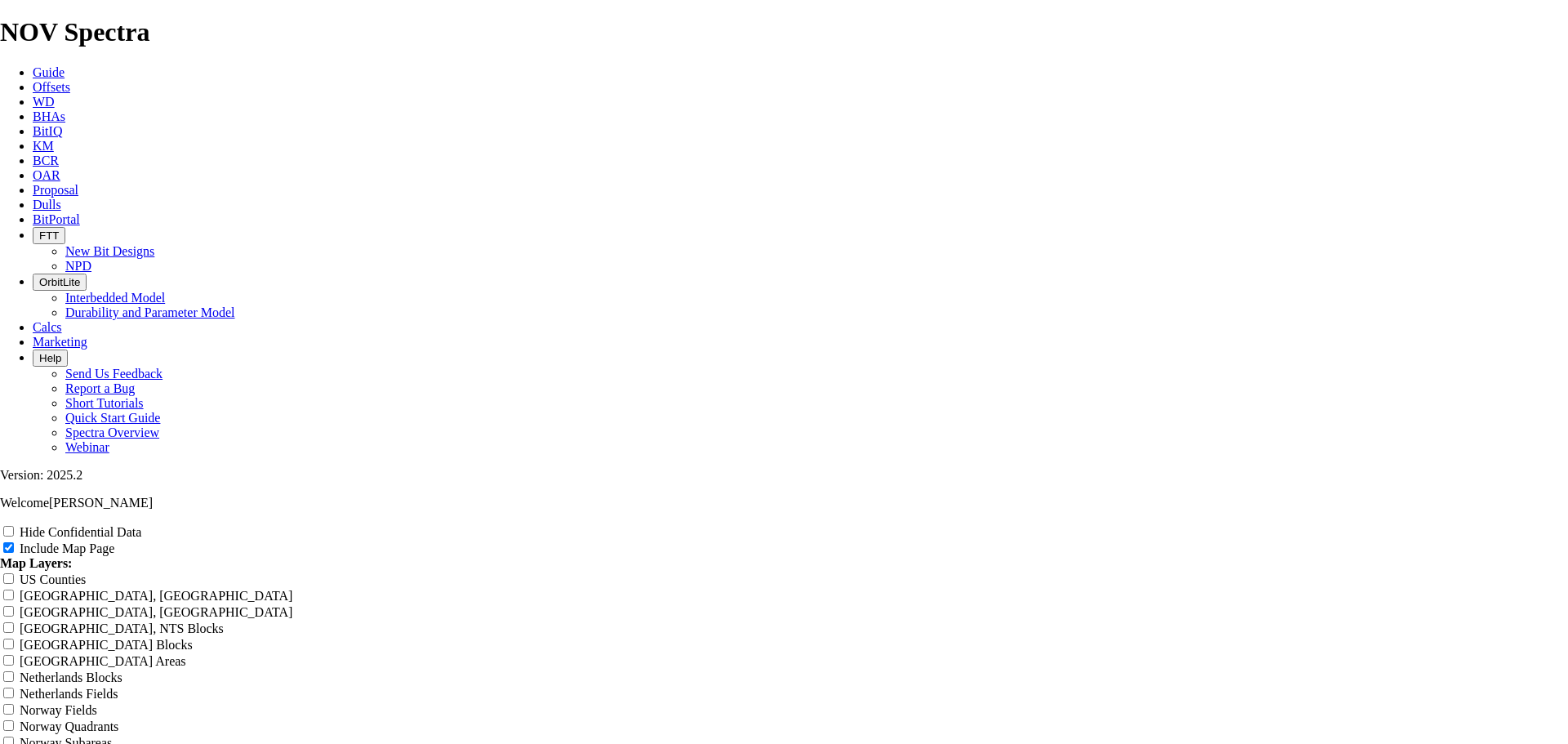
type input "[PERSON_NAME] 8-3/4" Offset"
type input "[PERSON_NAME] 8-3/4" Offsets"
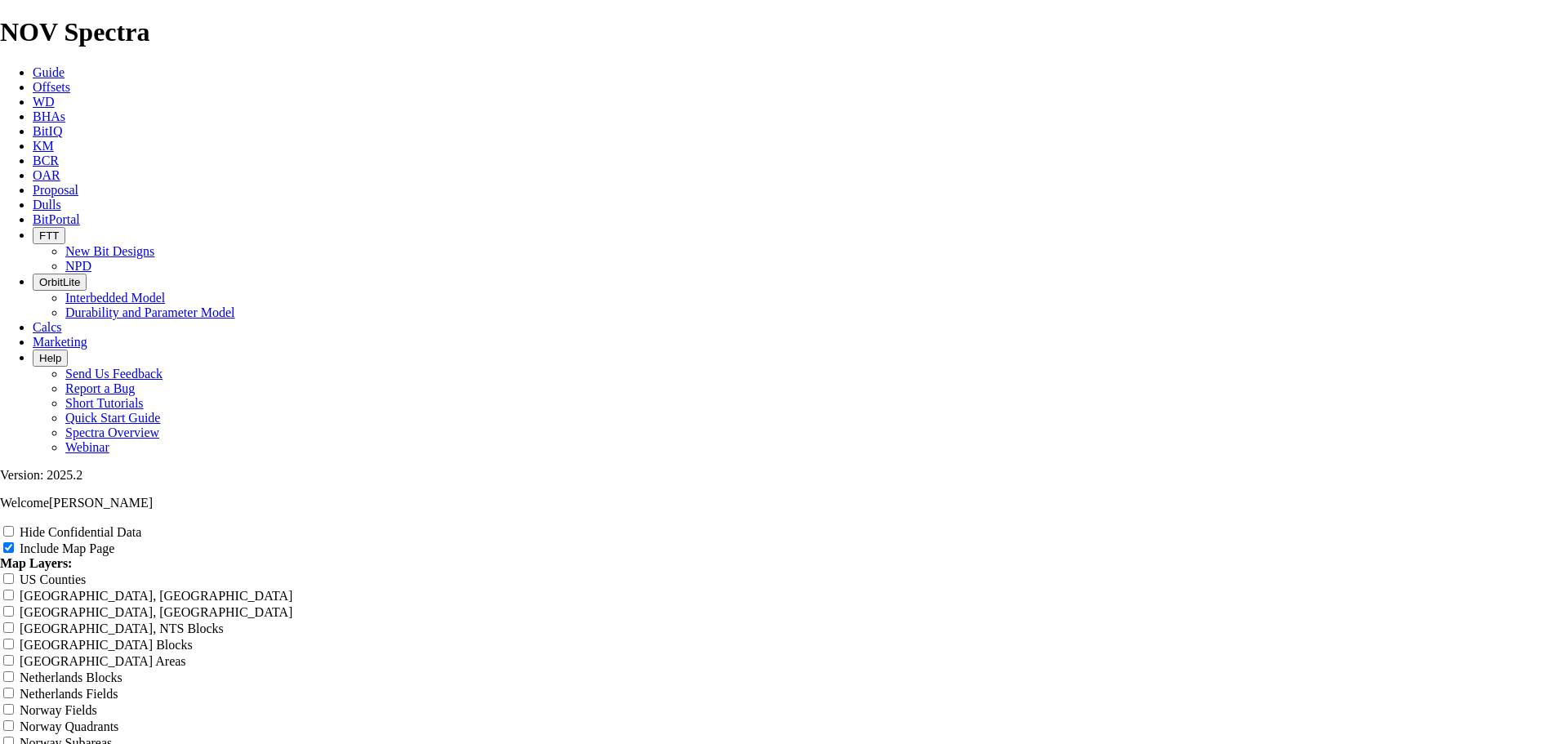
type input "[PERSON_NAME] 8-3/4" Offsets"
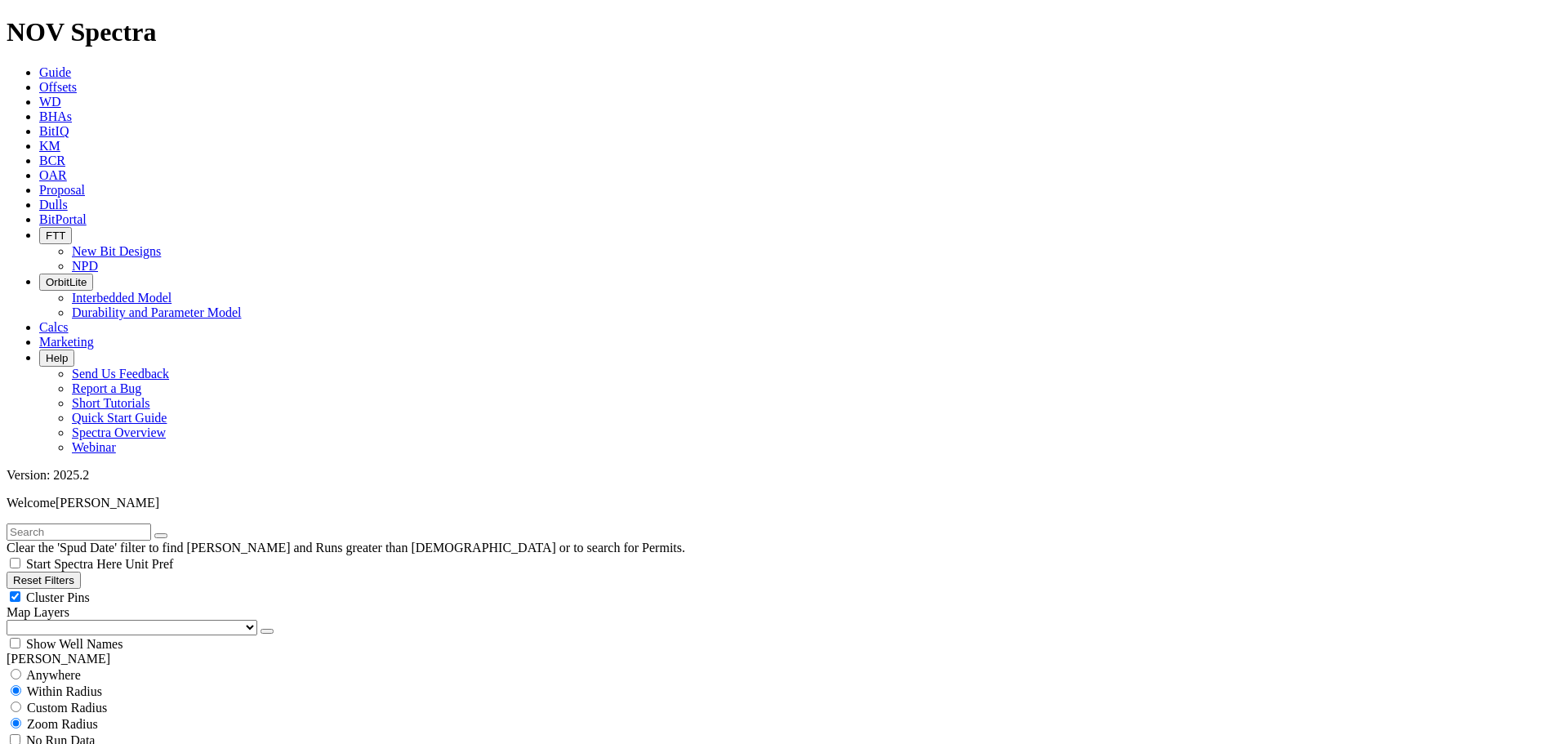
scroll to position [572, 0]
select select
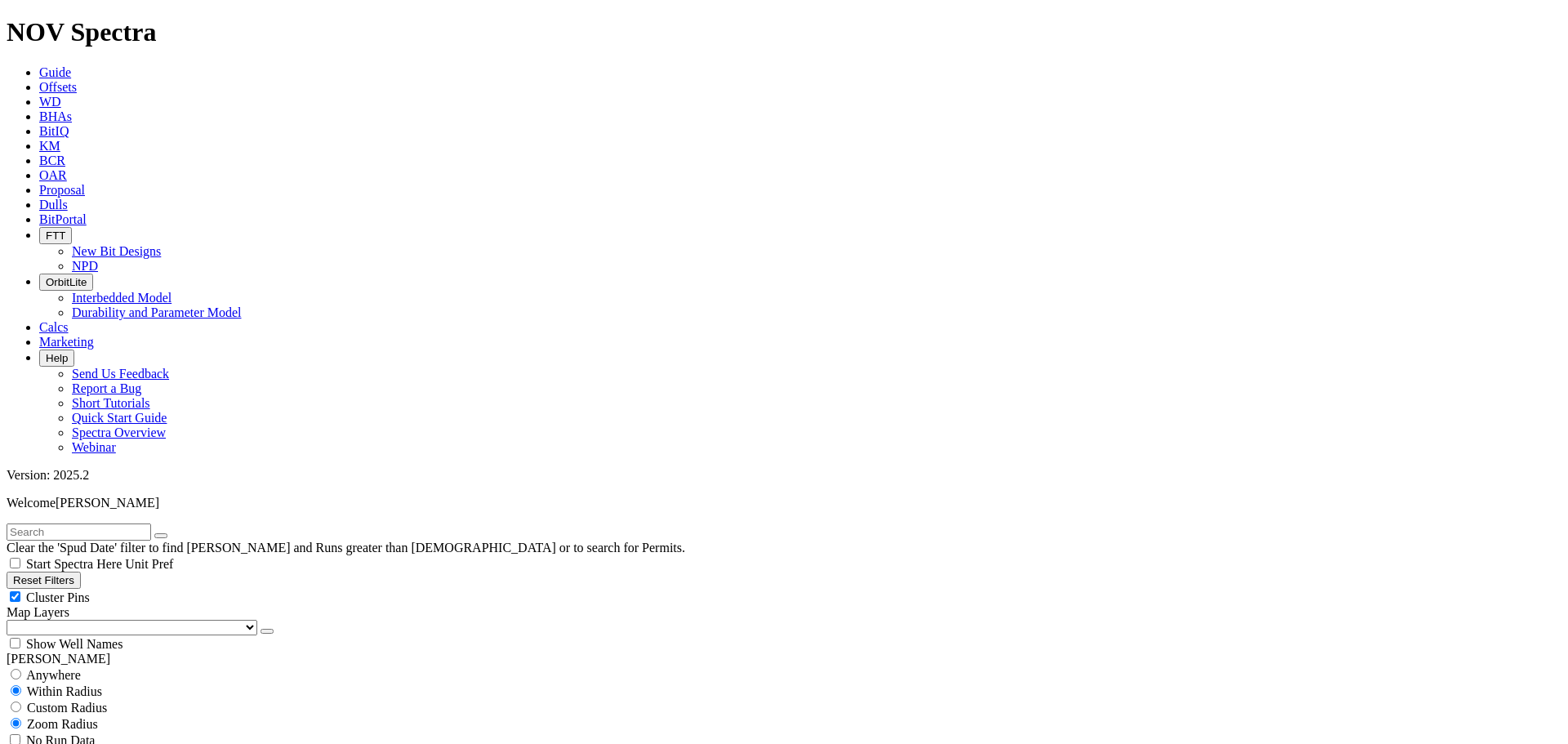
click at [81, 572] on button "Reset Filters" at bounding box center [44, 580] width 74 height 17
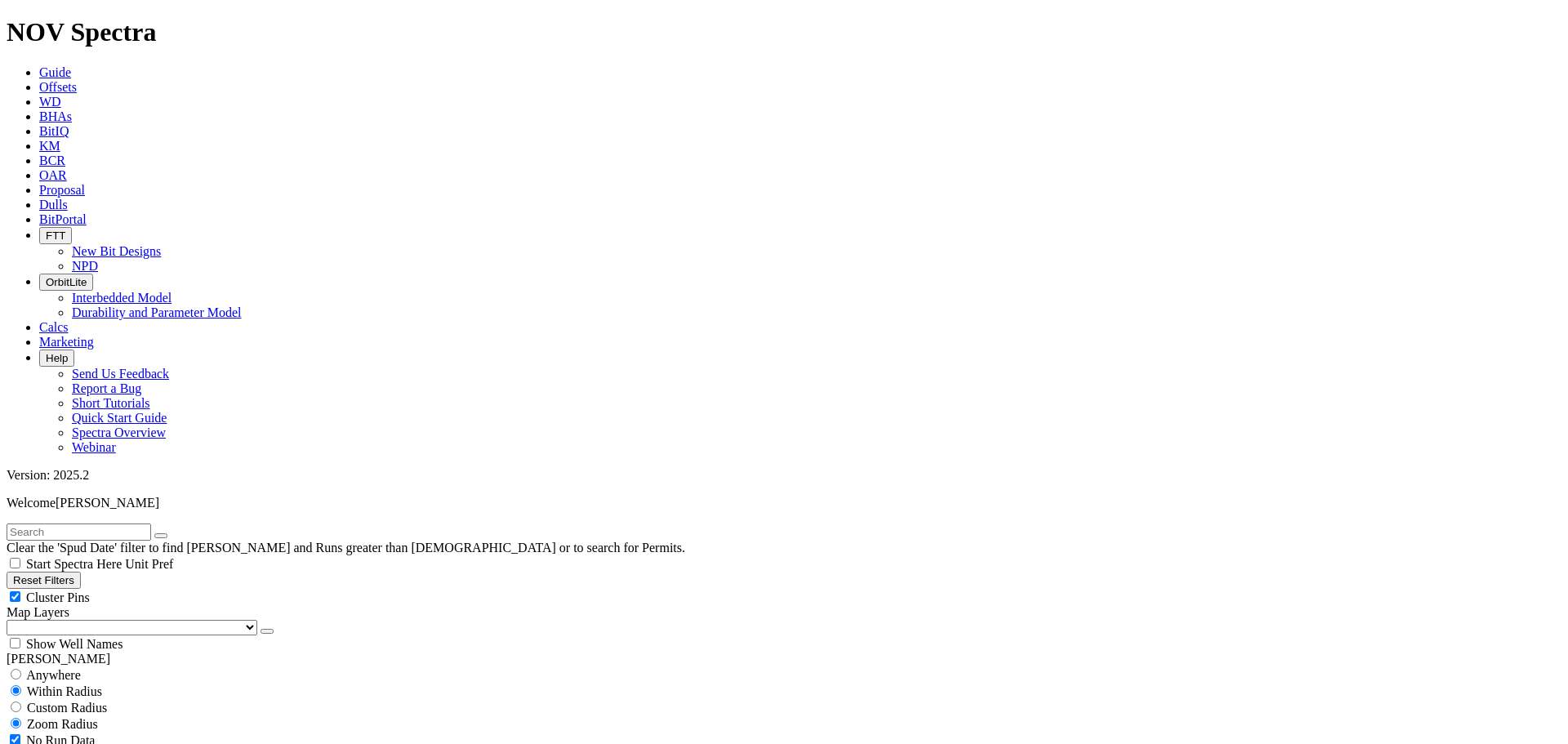
click at [81, 572] on button "Reset Filters" at bounding box center [44, 580] width 74 height 17
checkbox input "true"
select select "6.125"
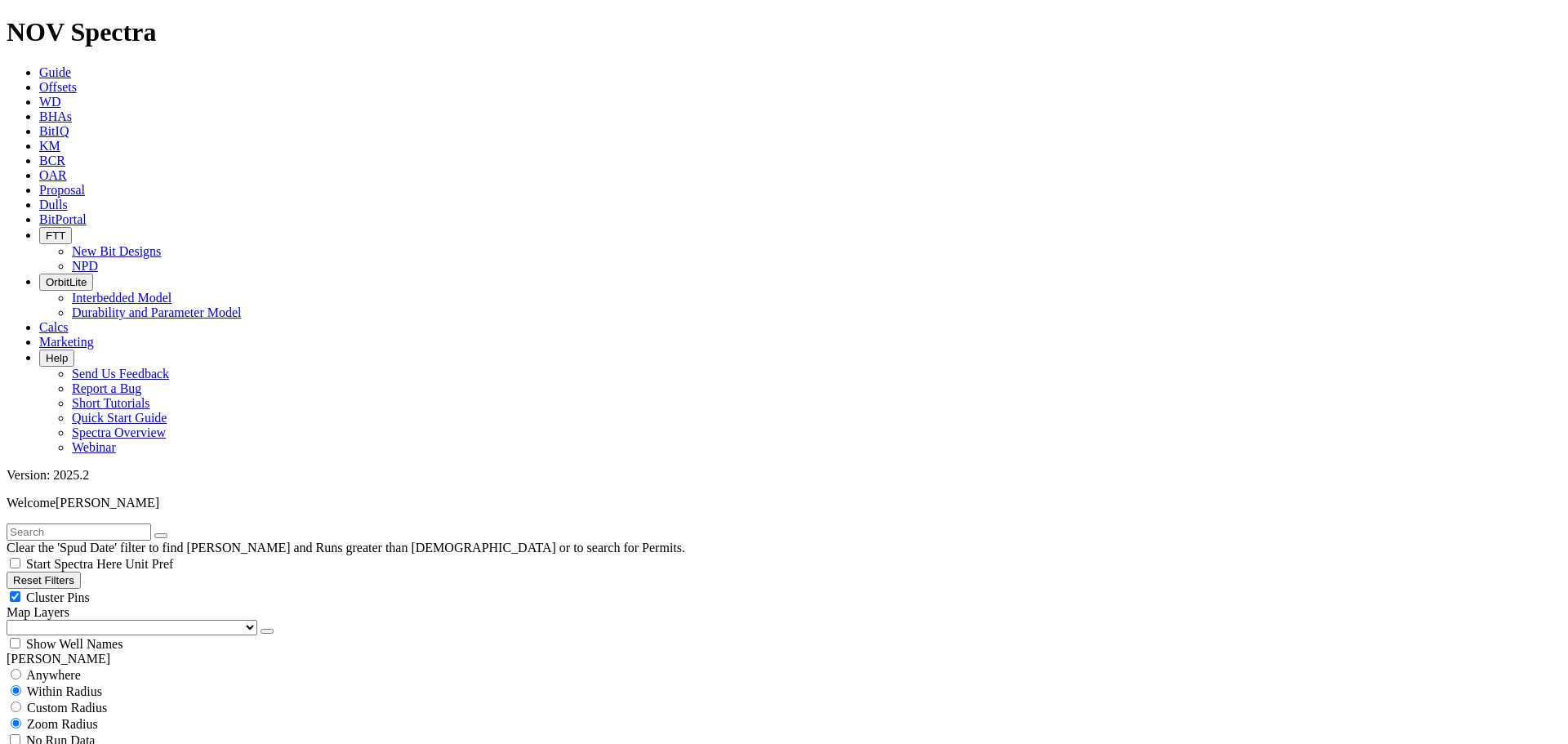
checkbox input "false"
select select "? number:6.125 ?"
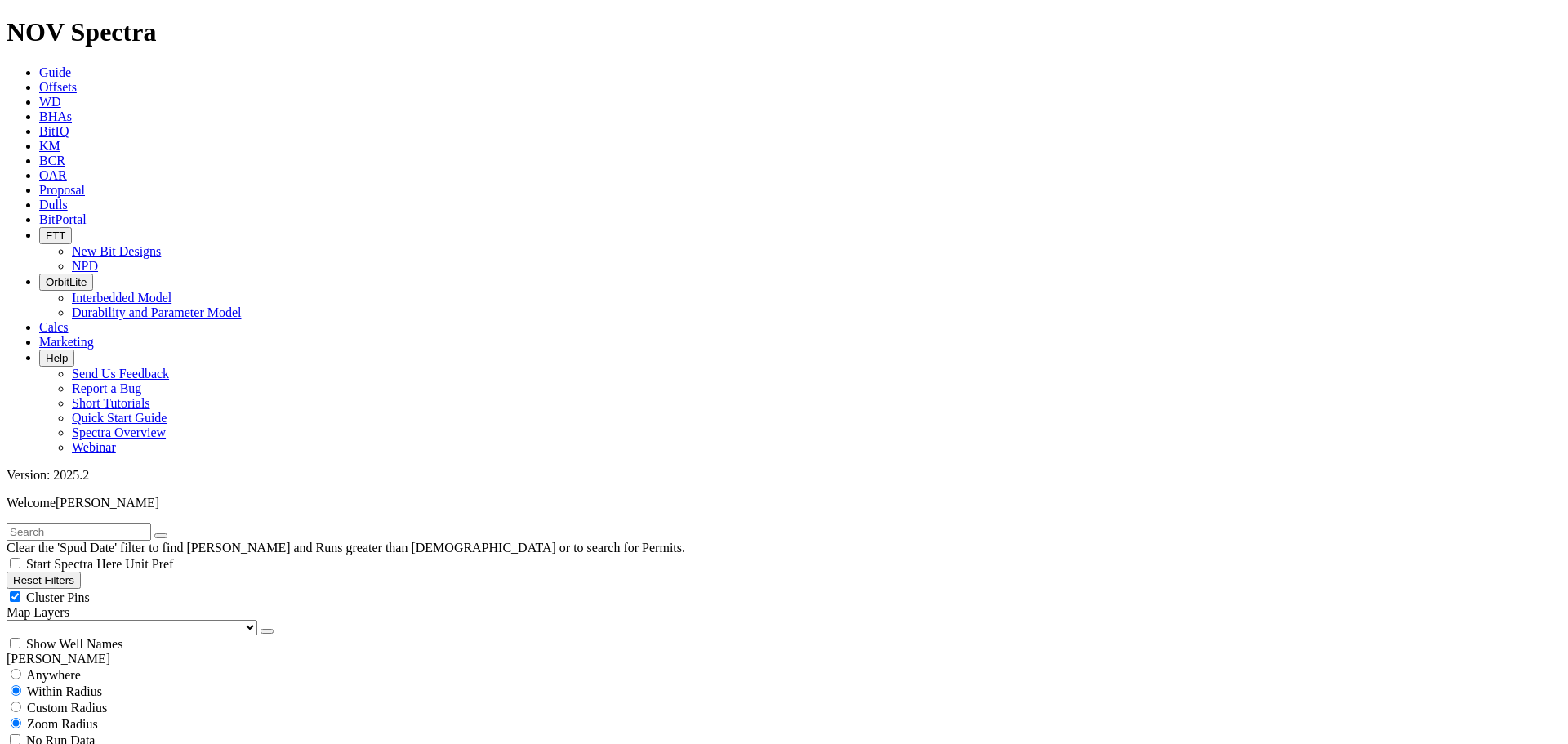
drag, startPoint x: 104, startPoint y: 380, endPoint x: 122, endPoint y: 380, distance: 18.0
type input "8000"
type input "8500"
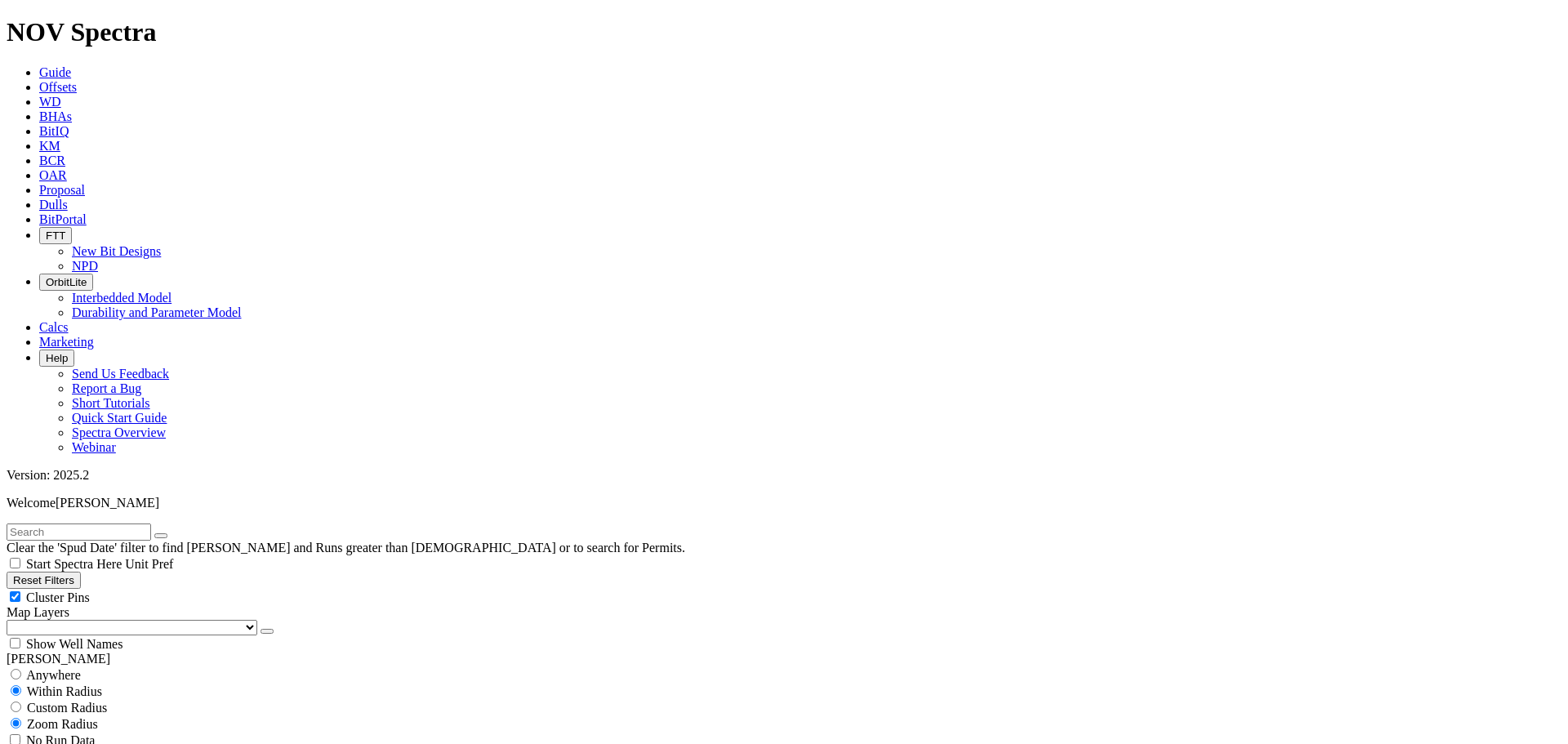
type input "2000"
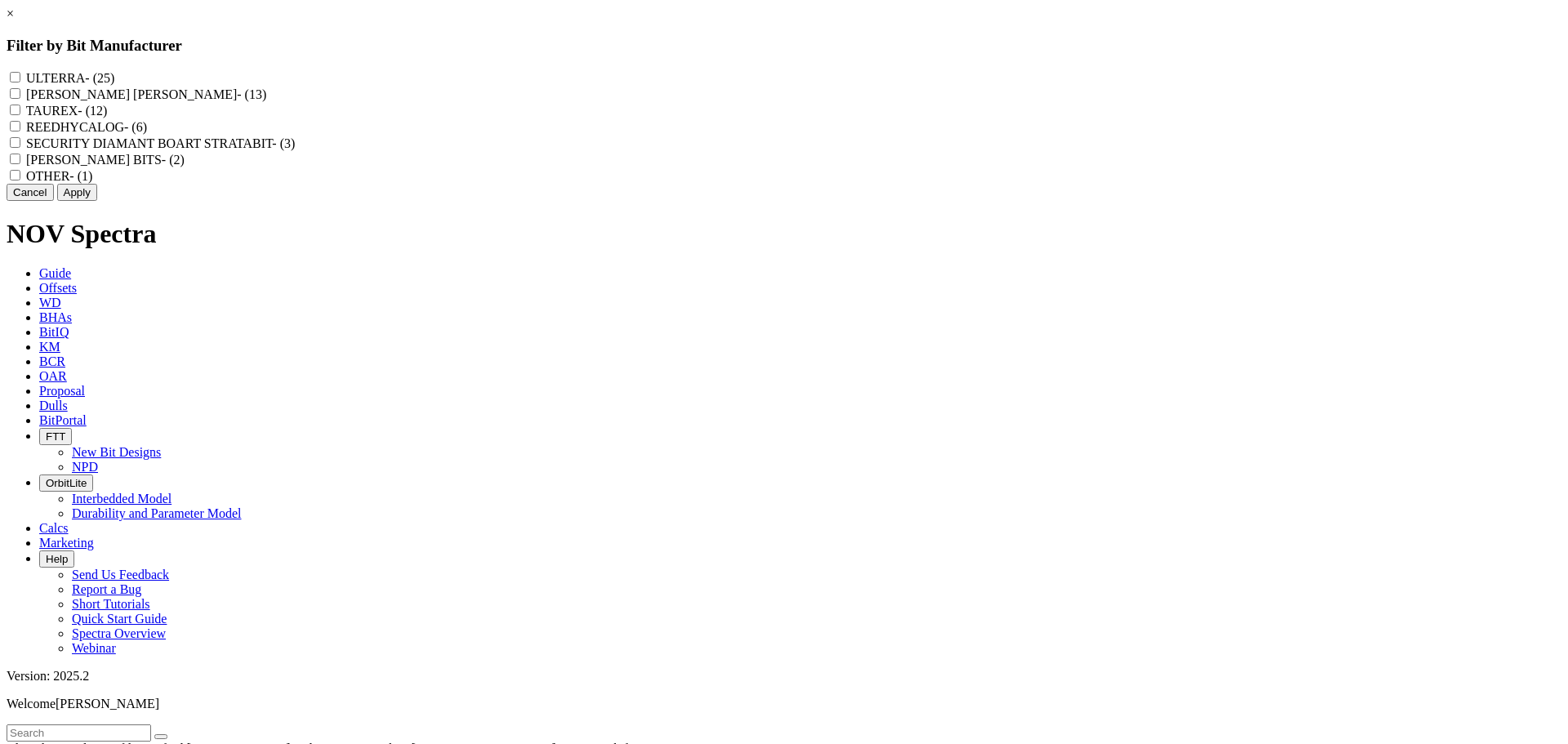
click at [20, 131] on input "REEDHYCALOG - (6)" at bounding box center [15, 126] width 11 height 11
checkbox input "true"
click at [97, 201] on button "Apply" at bounding box center [77, 192] width 40 height 17
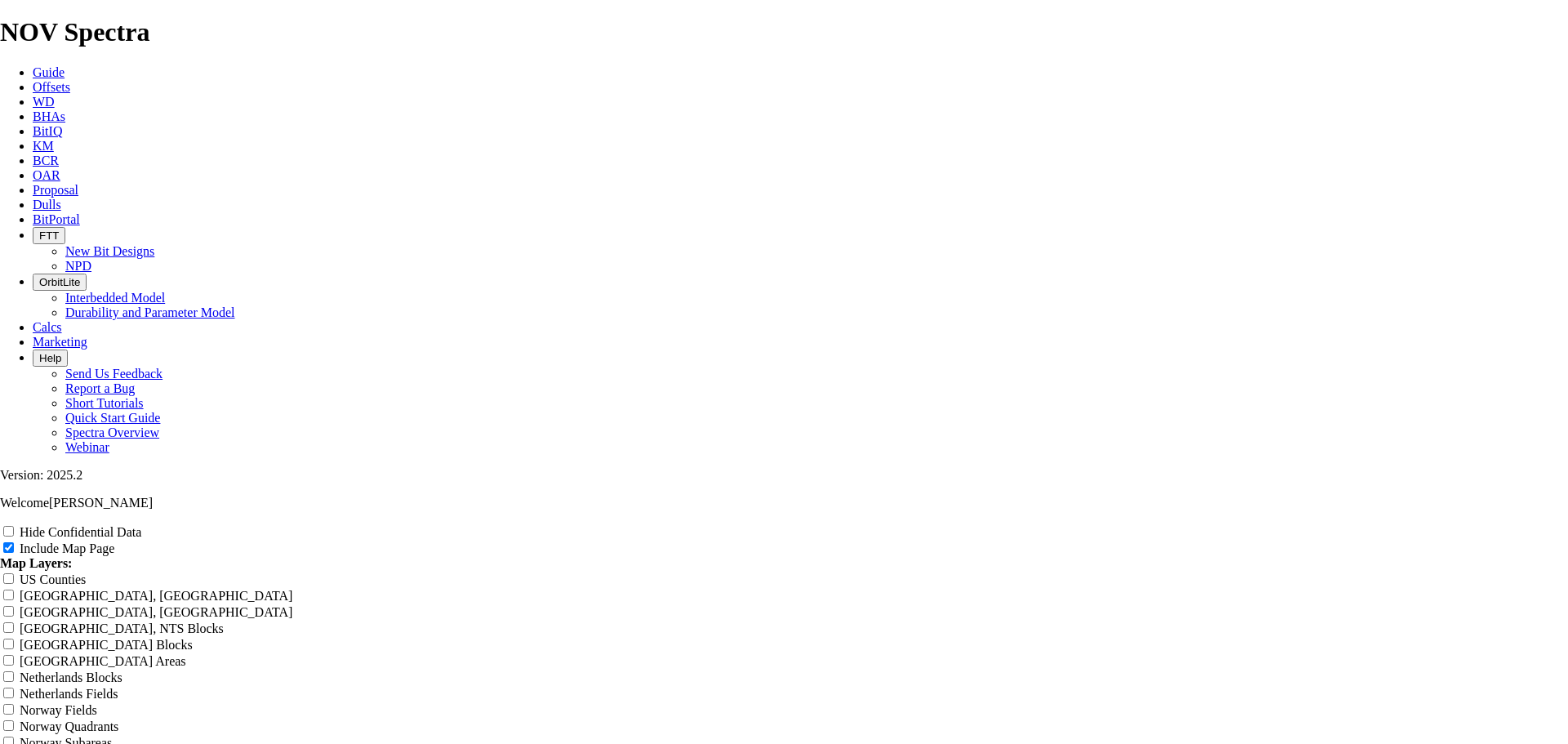
scroll to position [2042, 0]
type input "R"
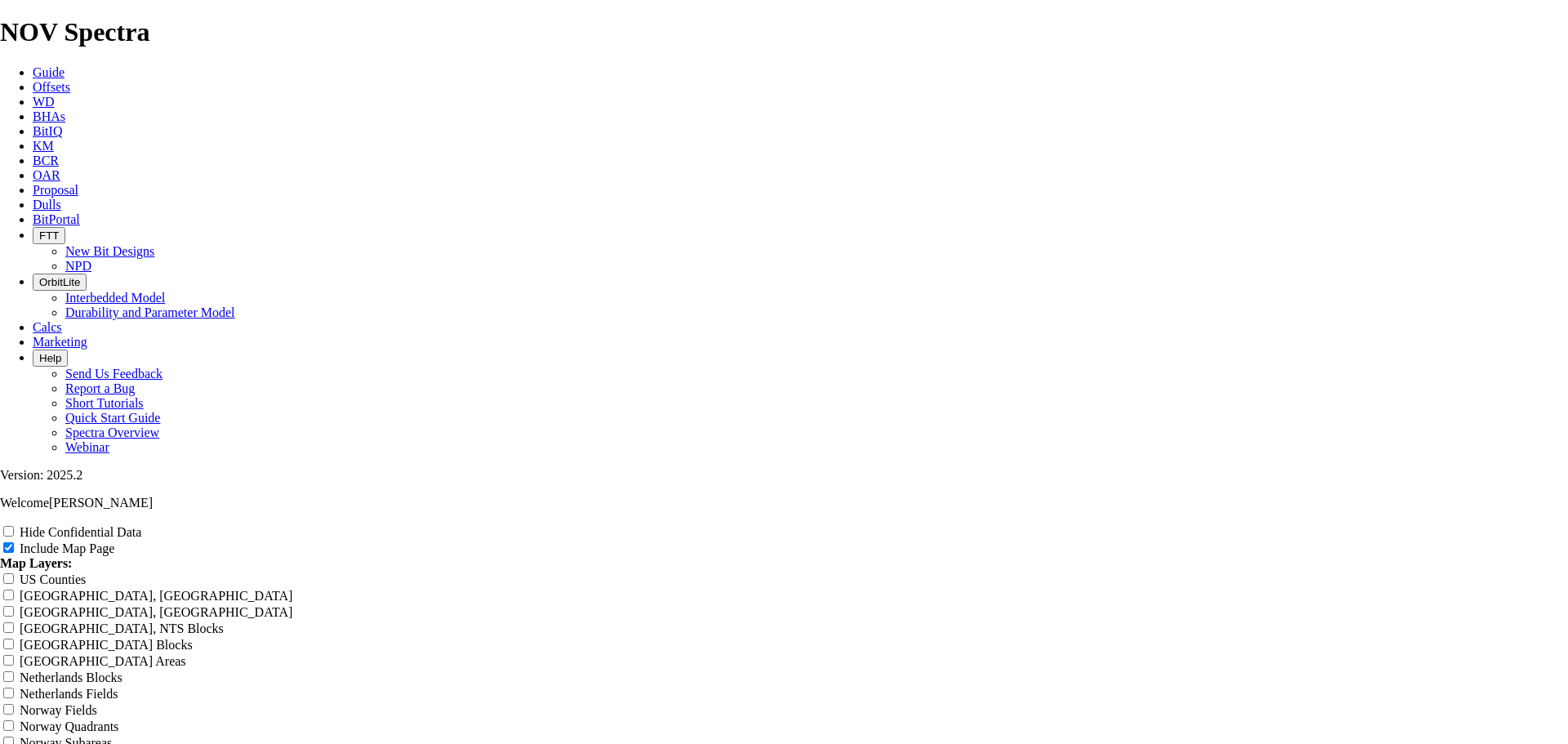
type input "R"
type input "Re"
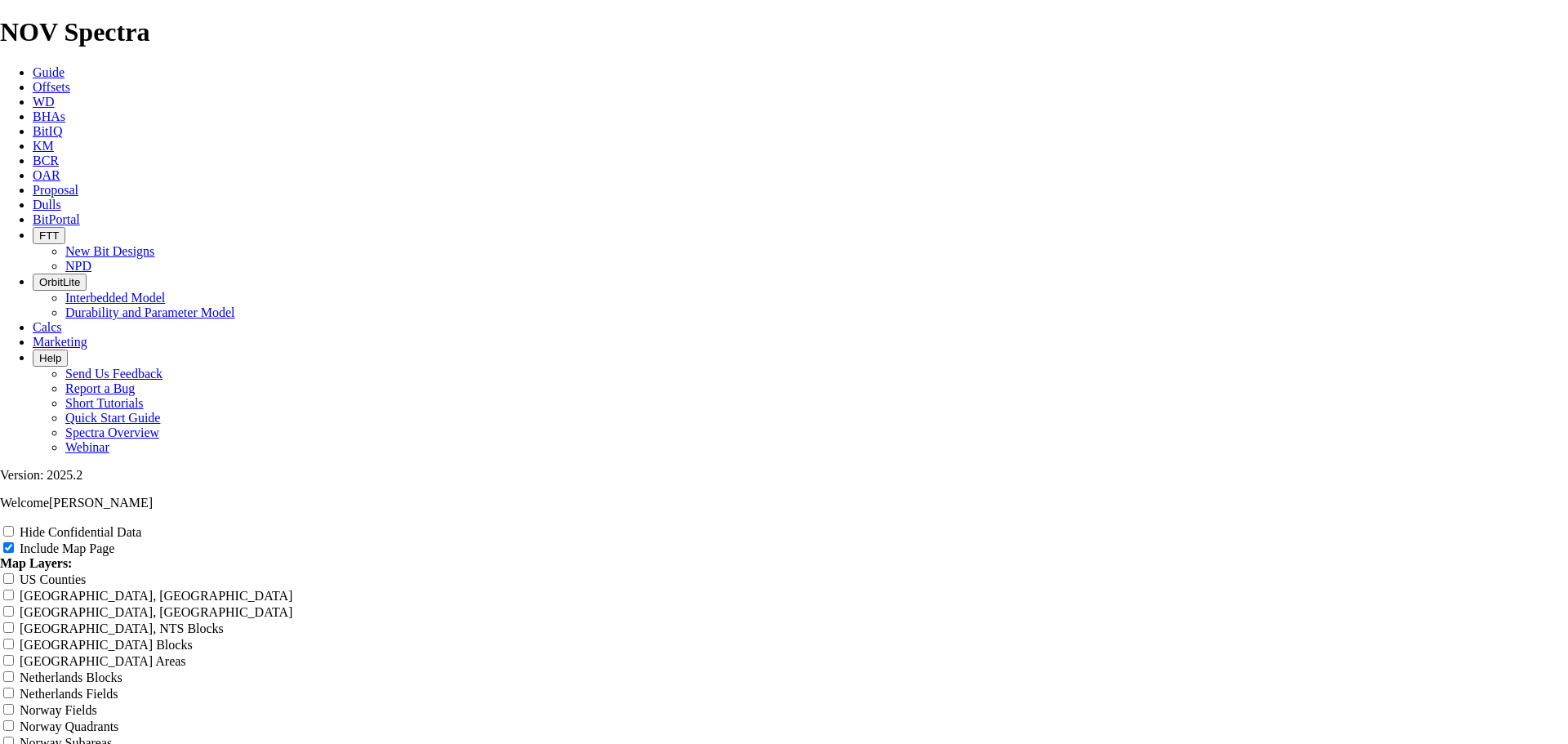
type input "Re"
type input "Ree"
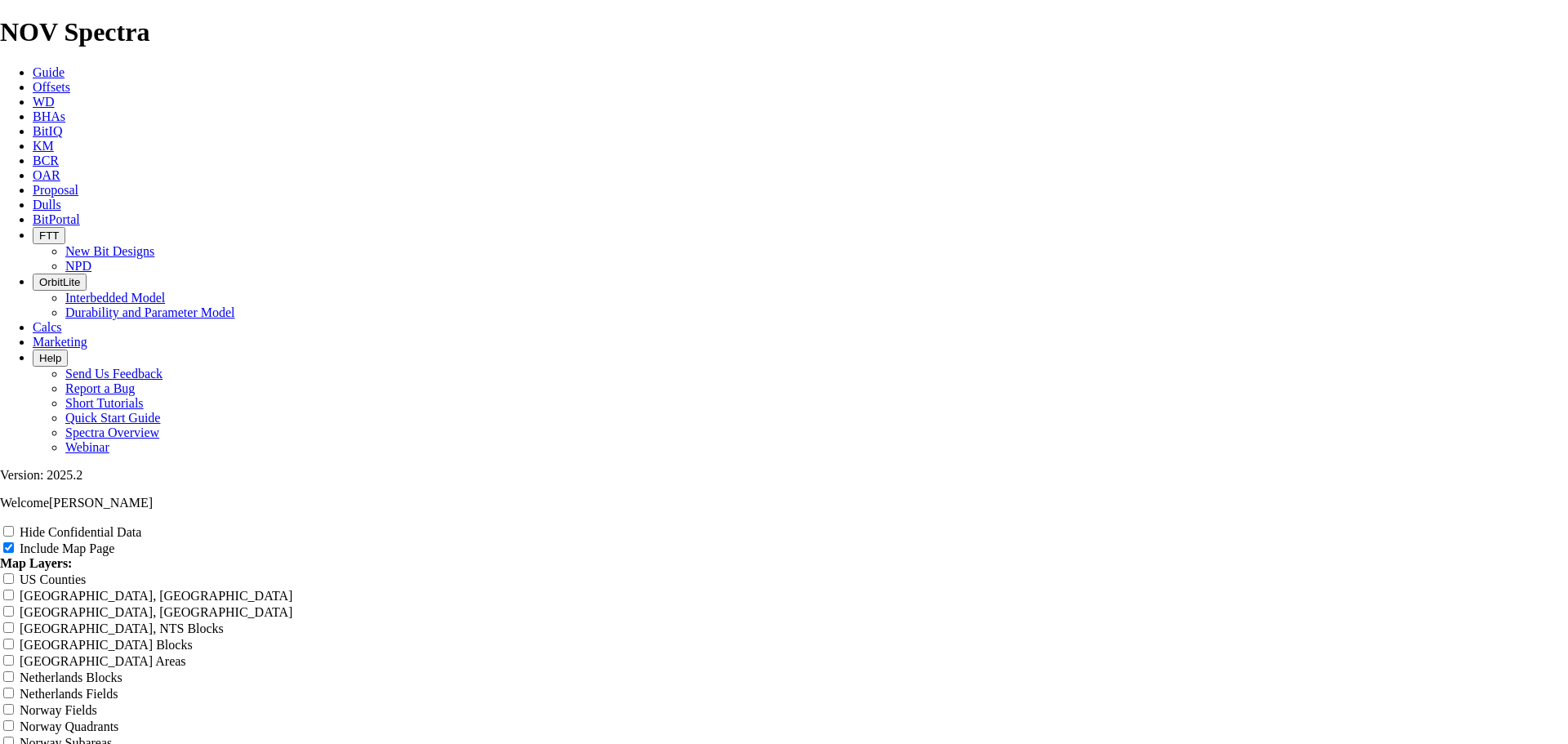
type input "Ree"
type input "[PERSON_NAME]"
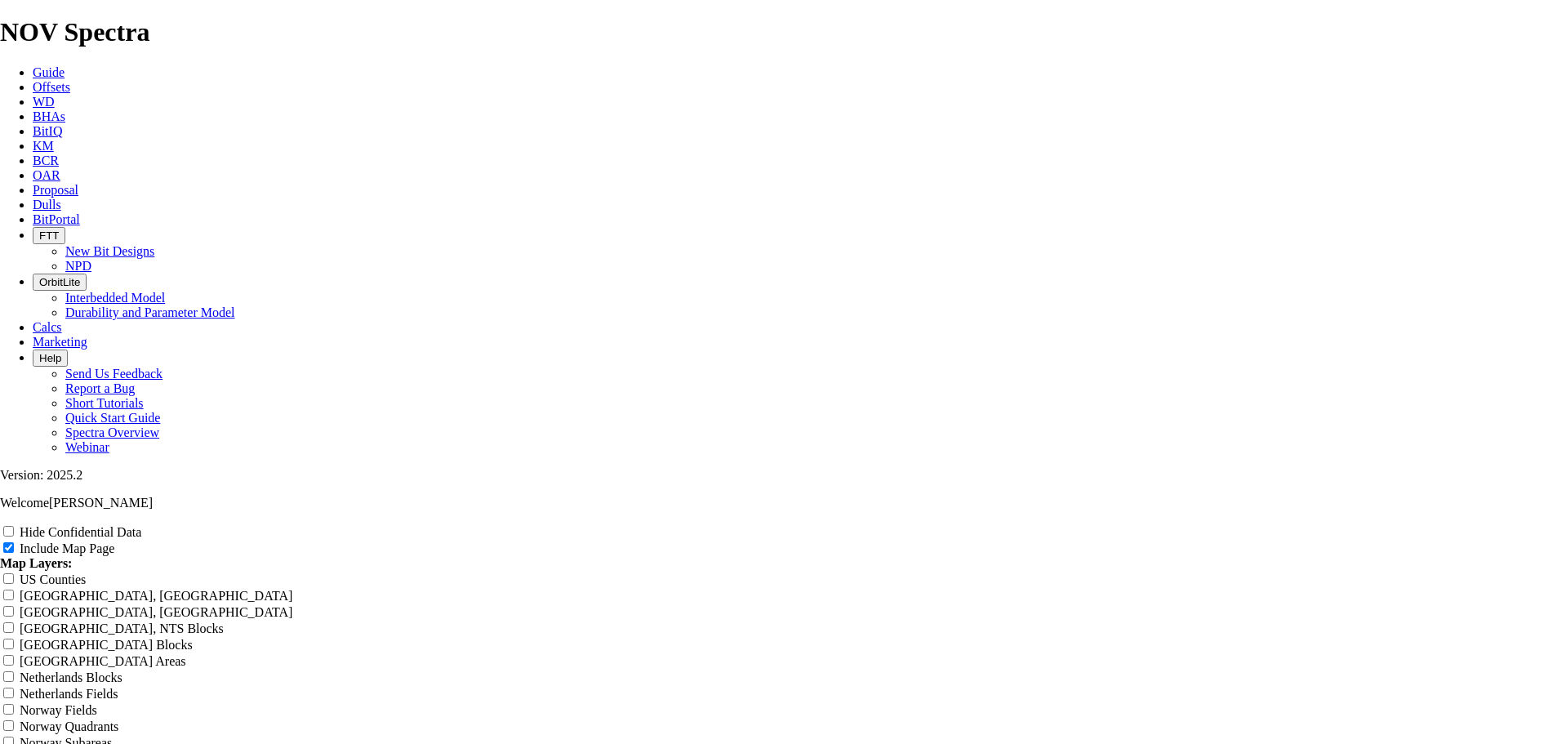
type input "[PERSON_NAME]"
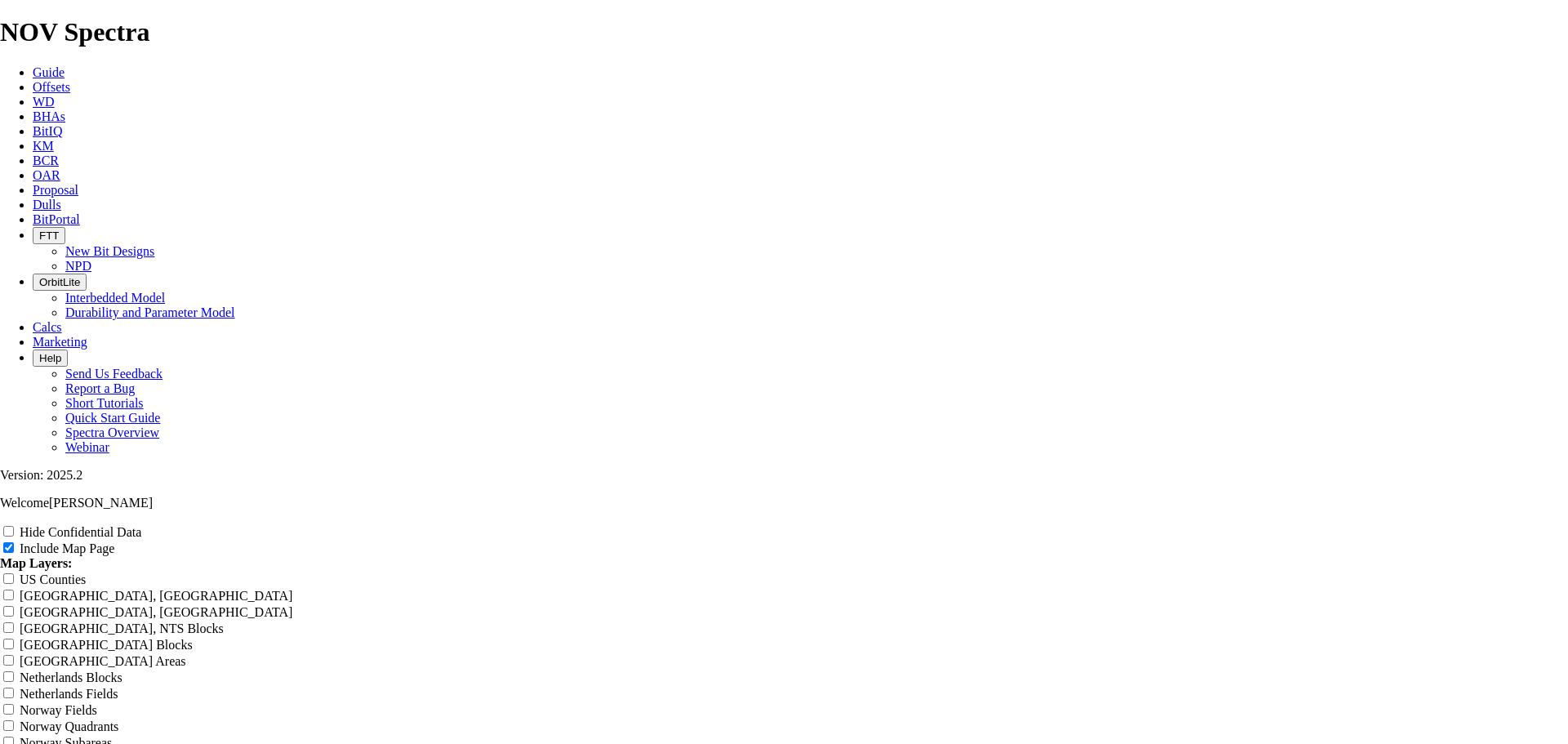
type input "[PERSON_NAME] 6"
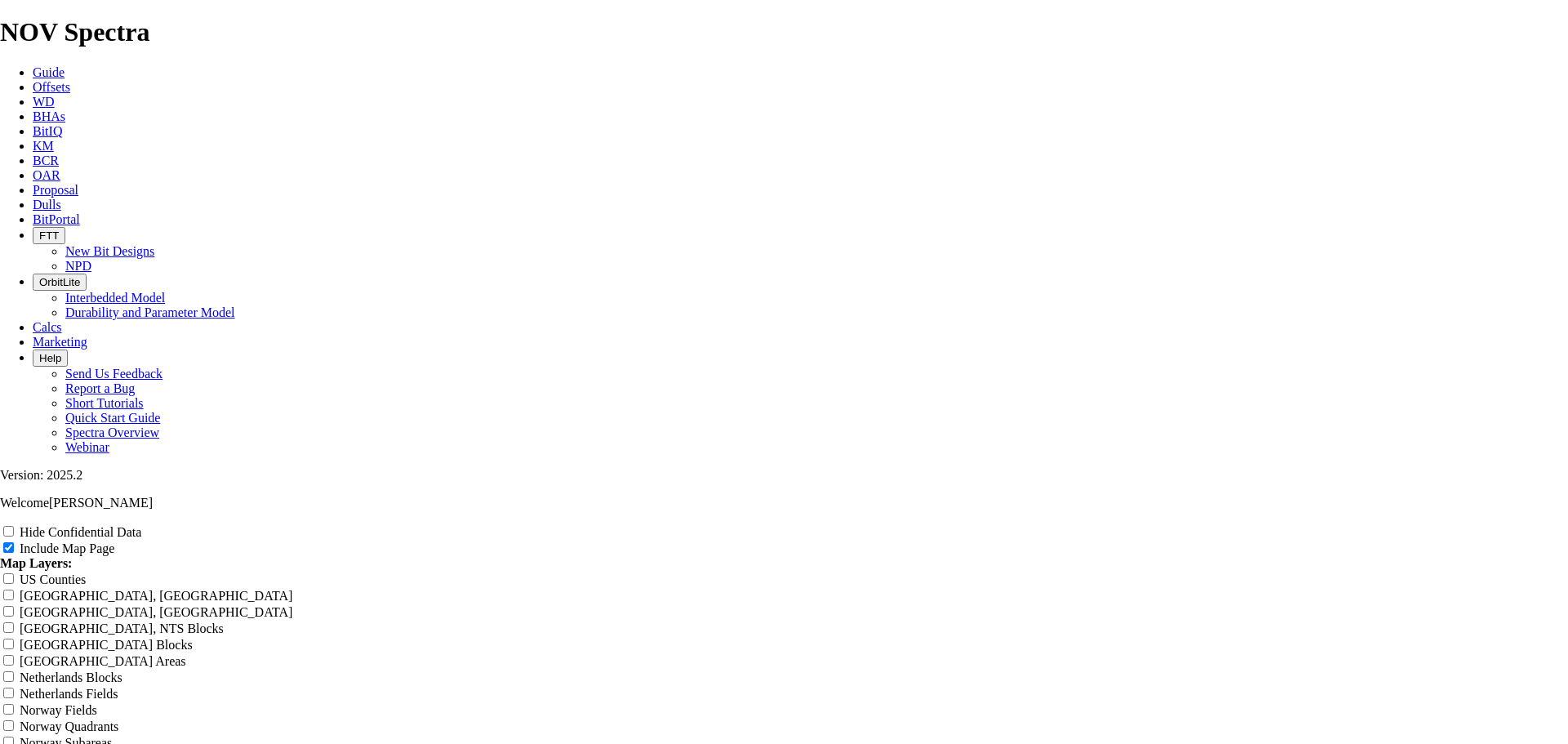
type input "[PERSON_NAME] 6."
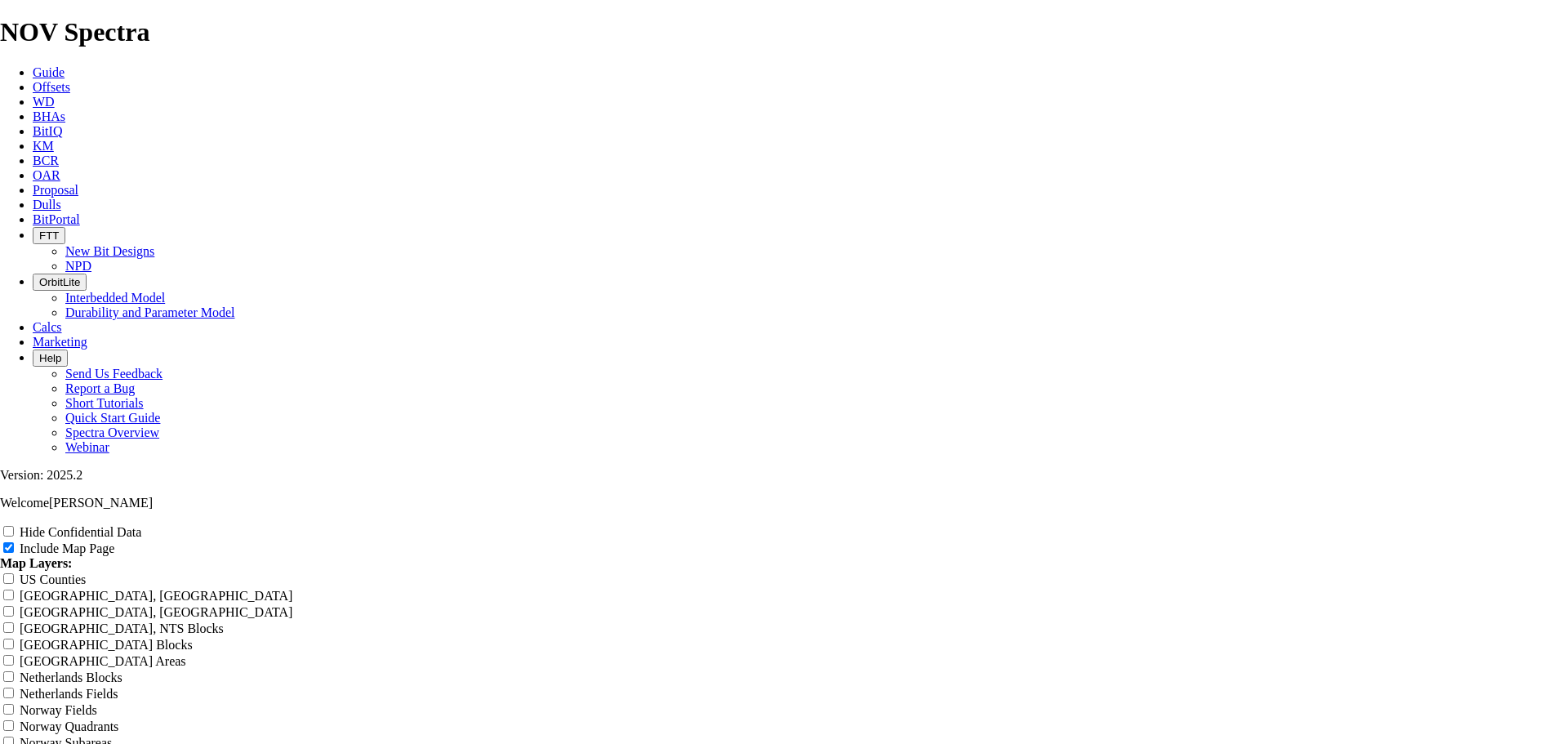
type input "[PERSON_NAME] 6.7"
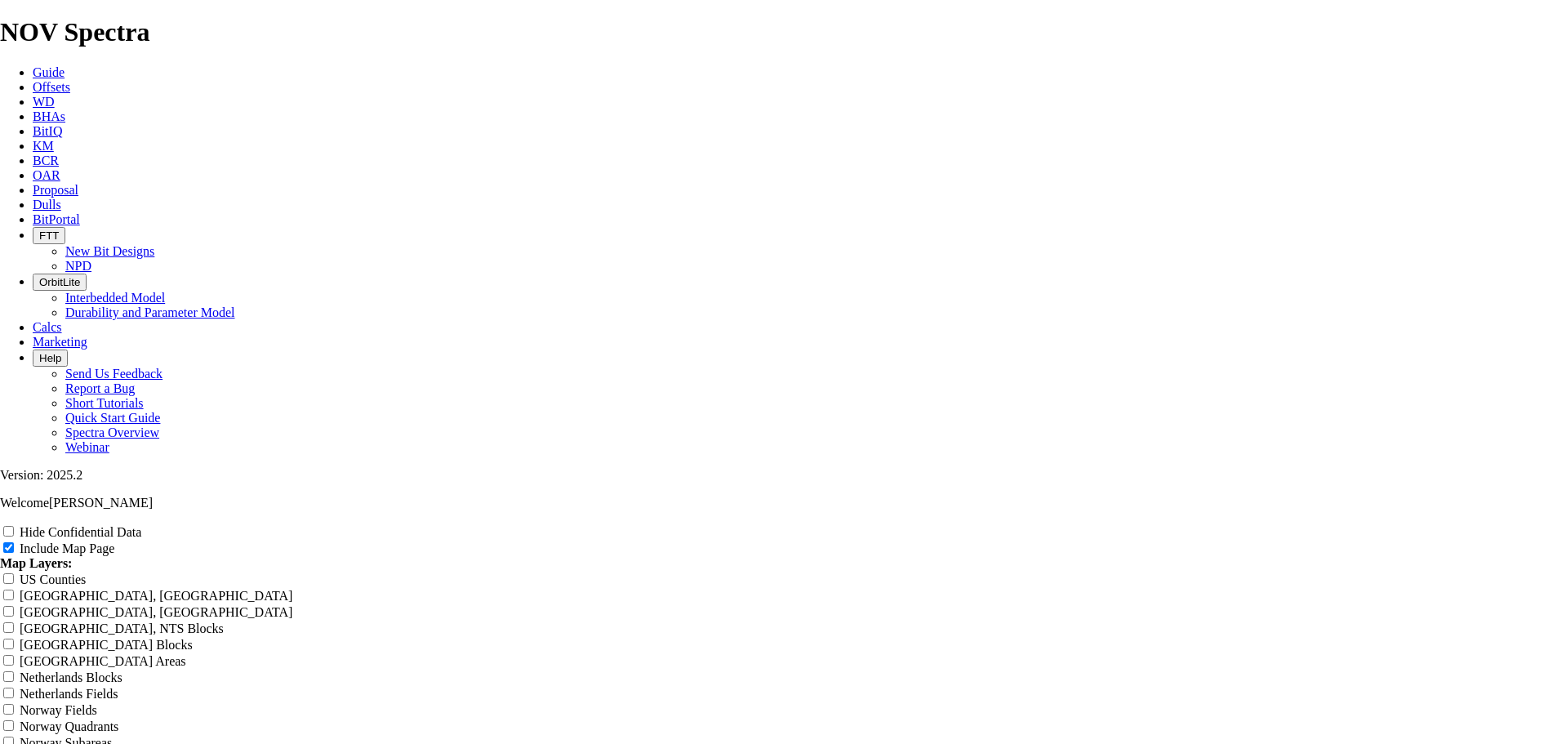
type input "[PERSON_NAME] 6.75"
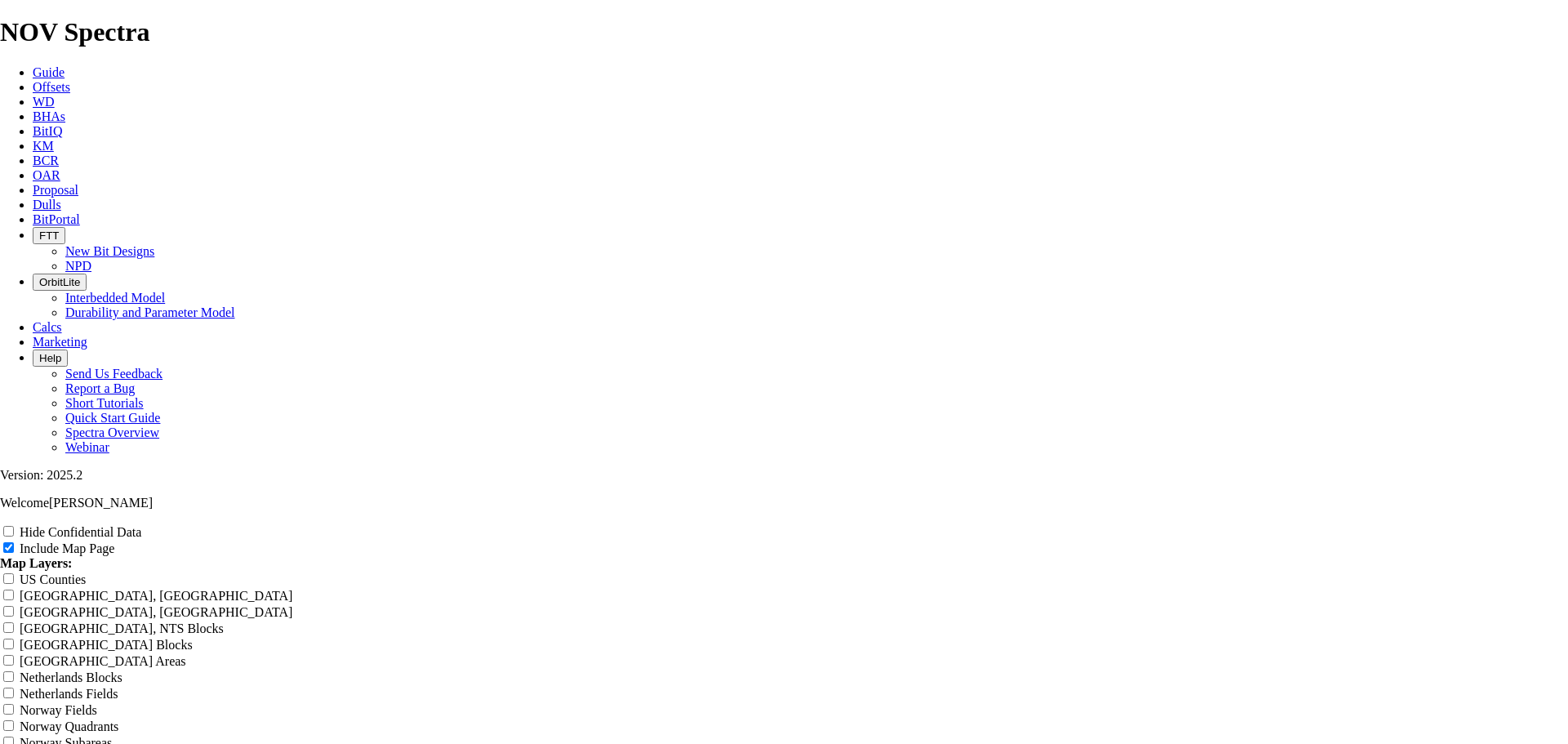
type input "[PERSON_NAME] 6.75"
type input "[PERSON_NAME] 6.75 O"
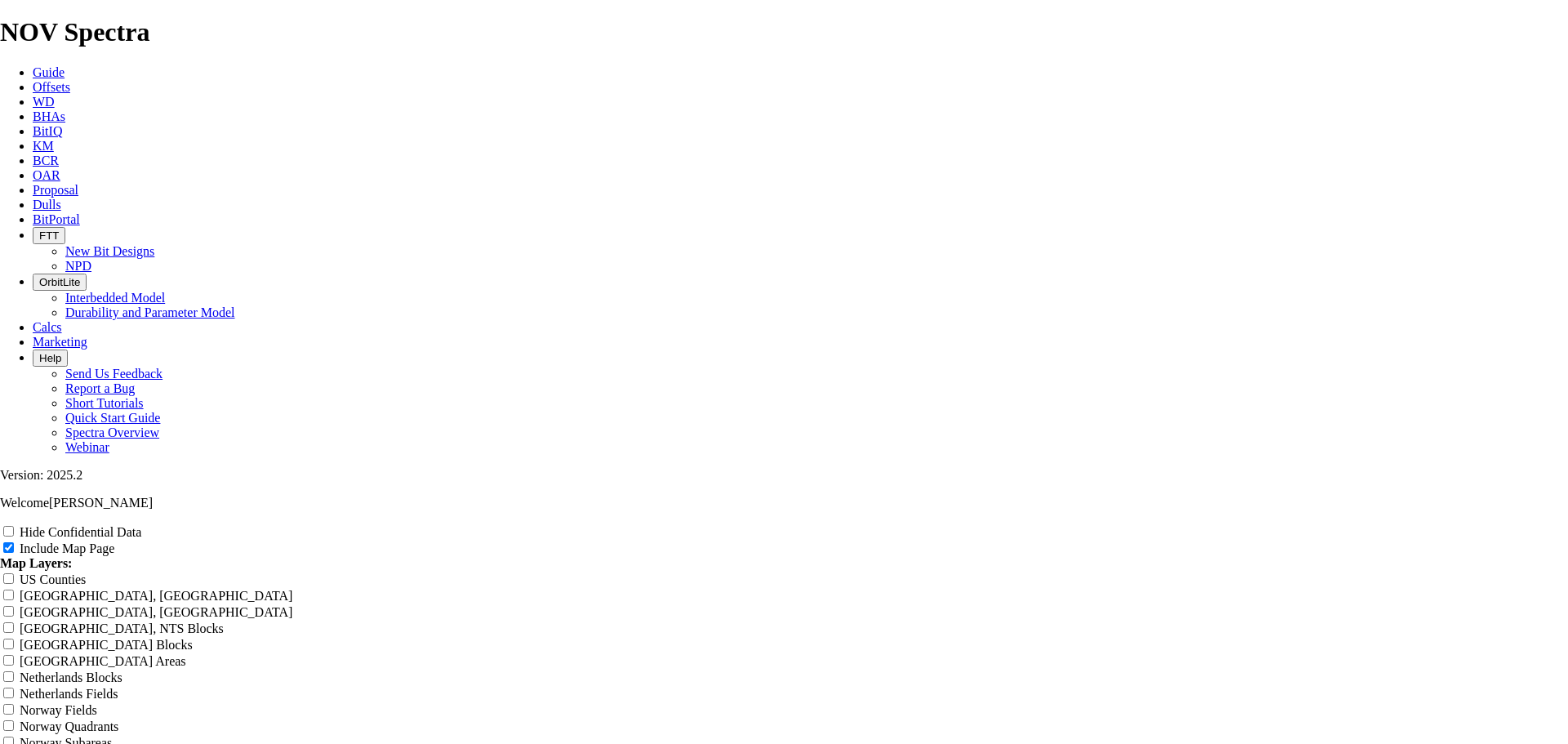
type input "[PERSON_NAME] 6.75 O"
type input "[PERSON_NAME] 6.75 OF"
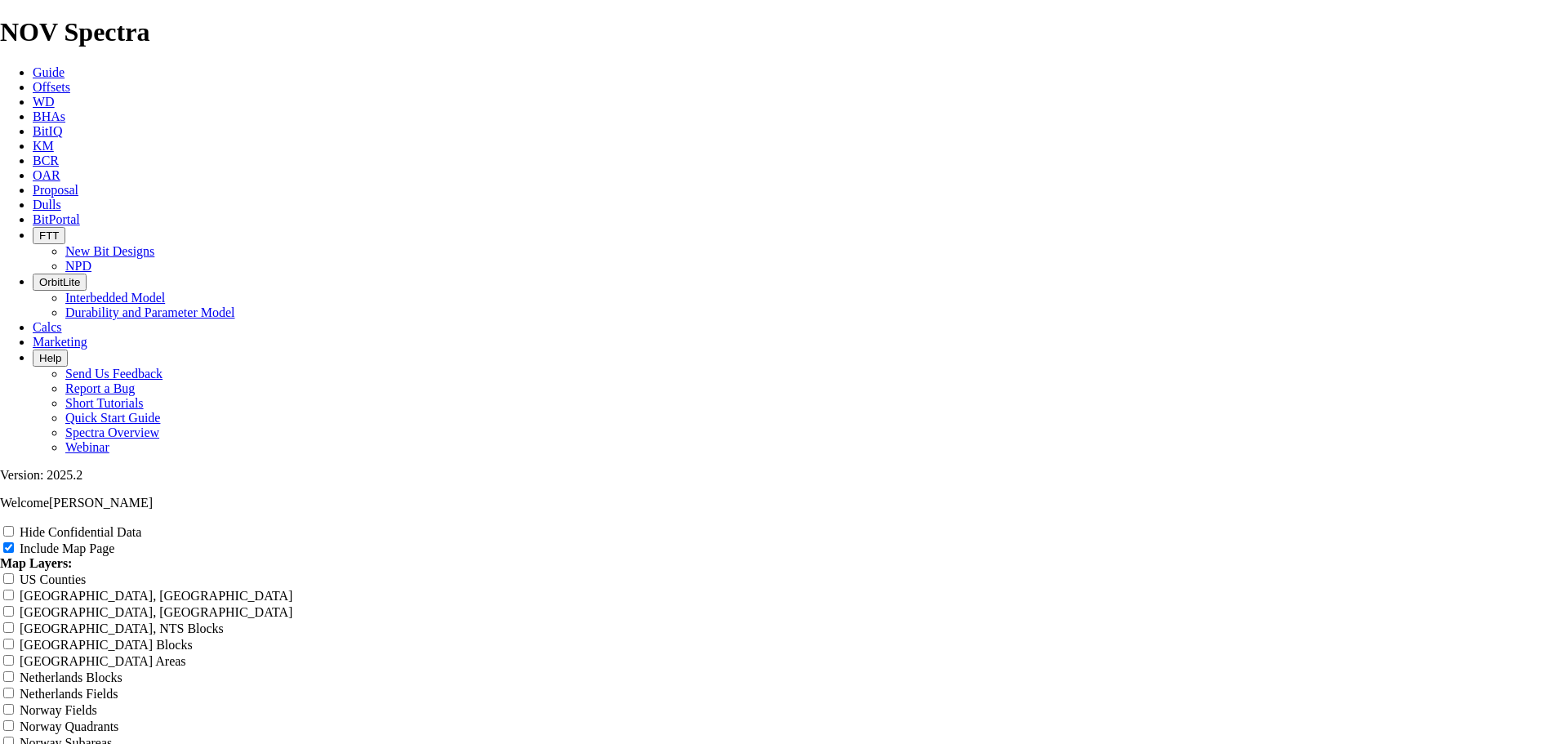
type input "[PERSON_NAME] 6.75 OF"
type input "[PERSON_NAME] 6.75 OFf"
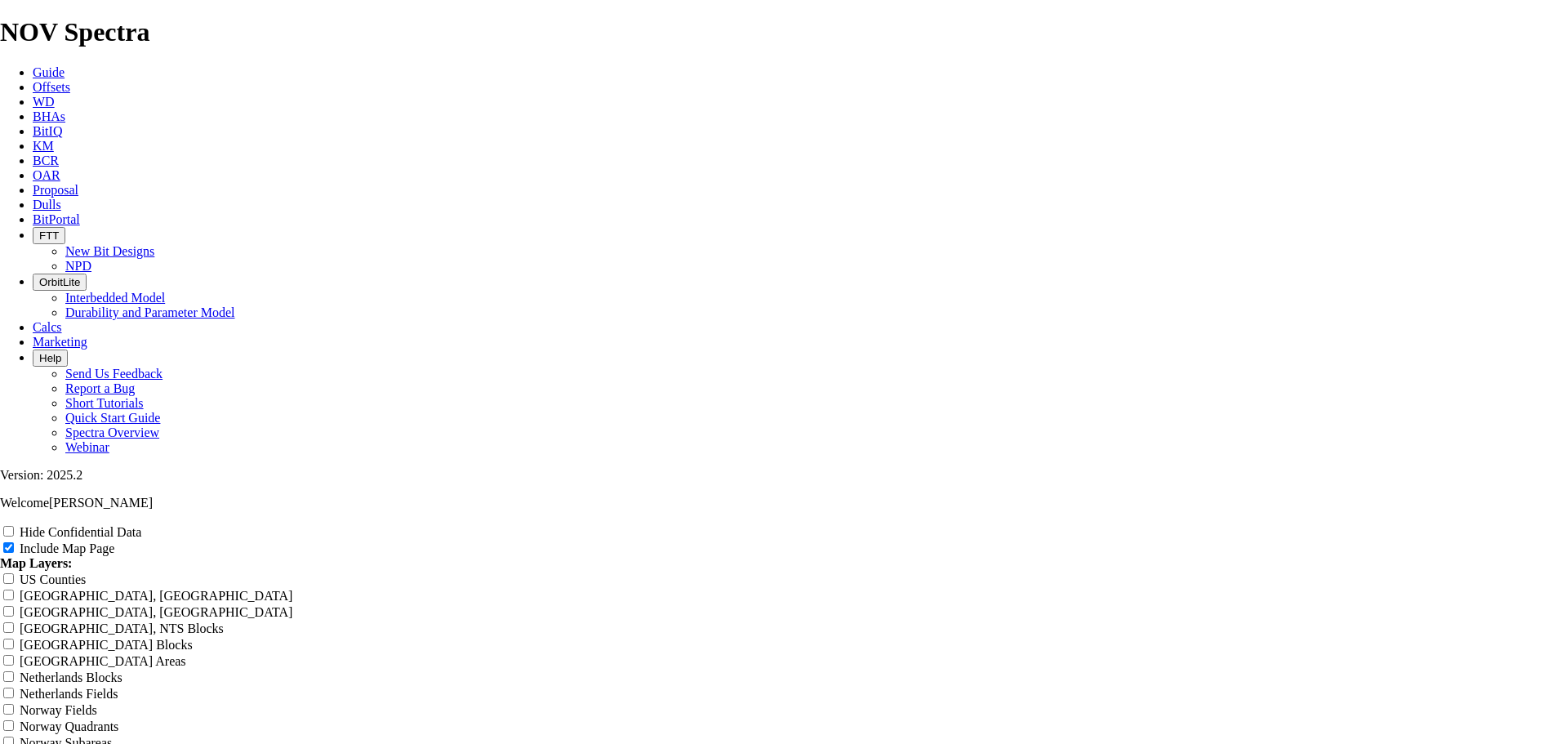
type input "[PERSON_NAME] 6.75 OFf"
type input "[PERSON_NAME] 6.75 OFfs"
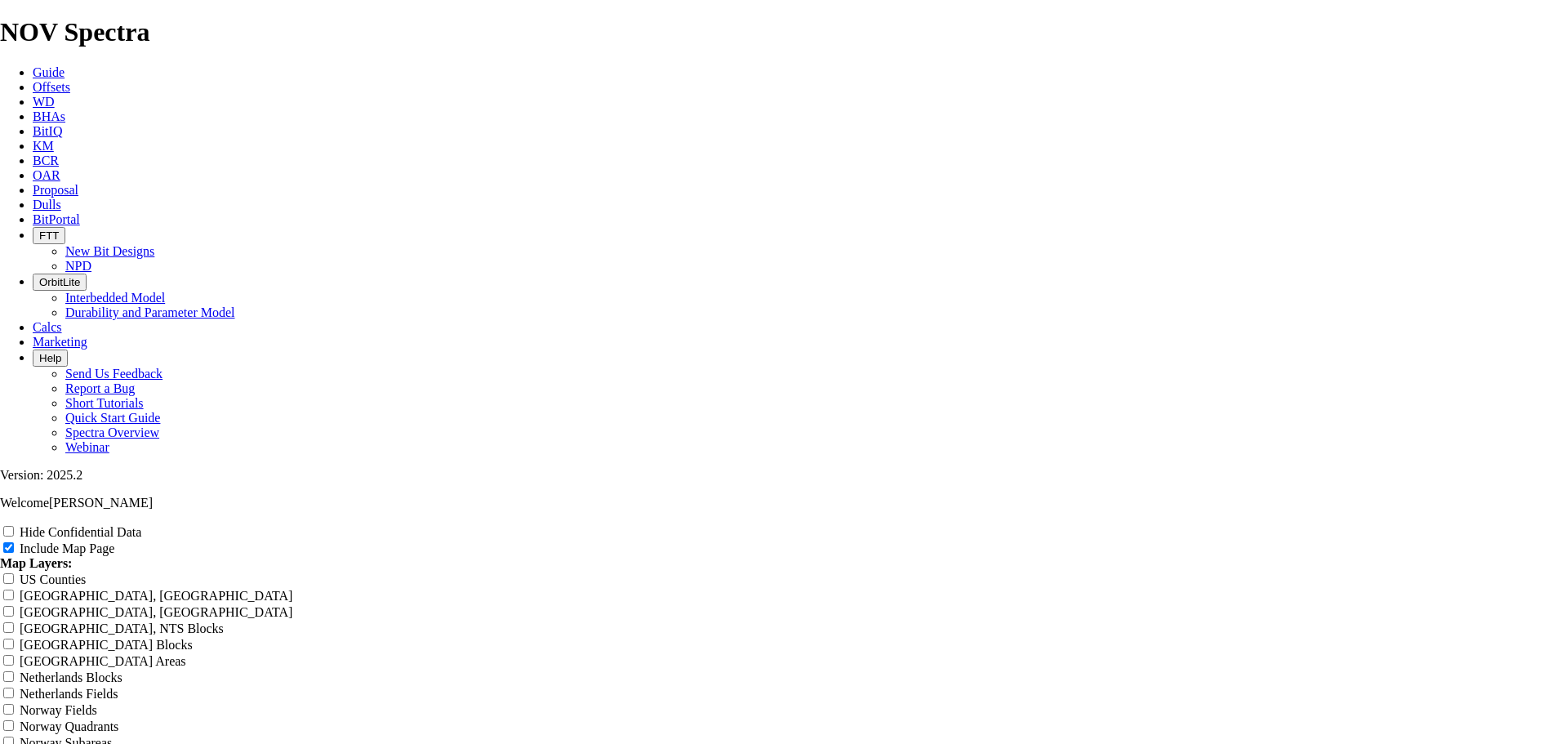
type input "[PERSON_NAME] 6.75 OFfs"
type input "[PERSON_NAME] 6.75 OFfse"
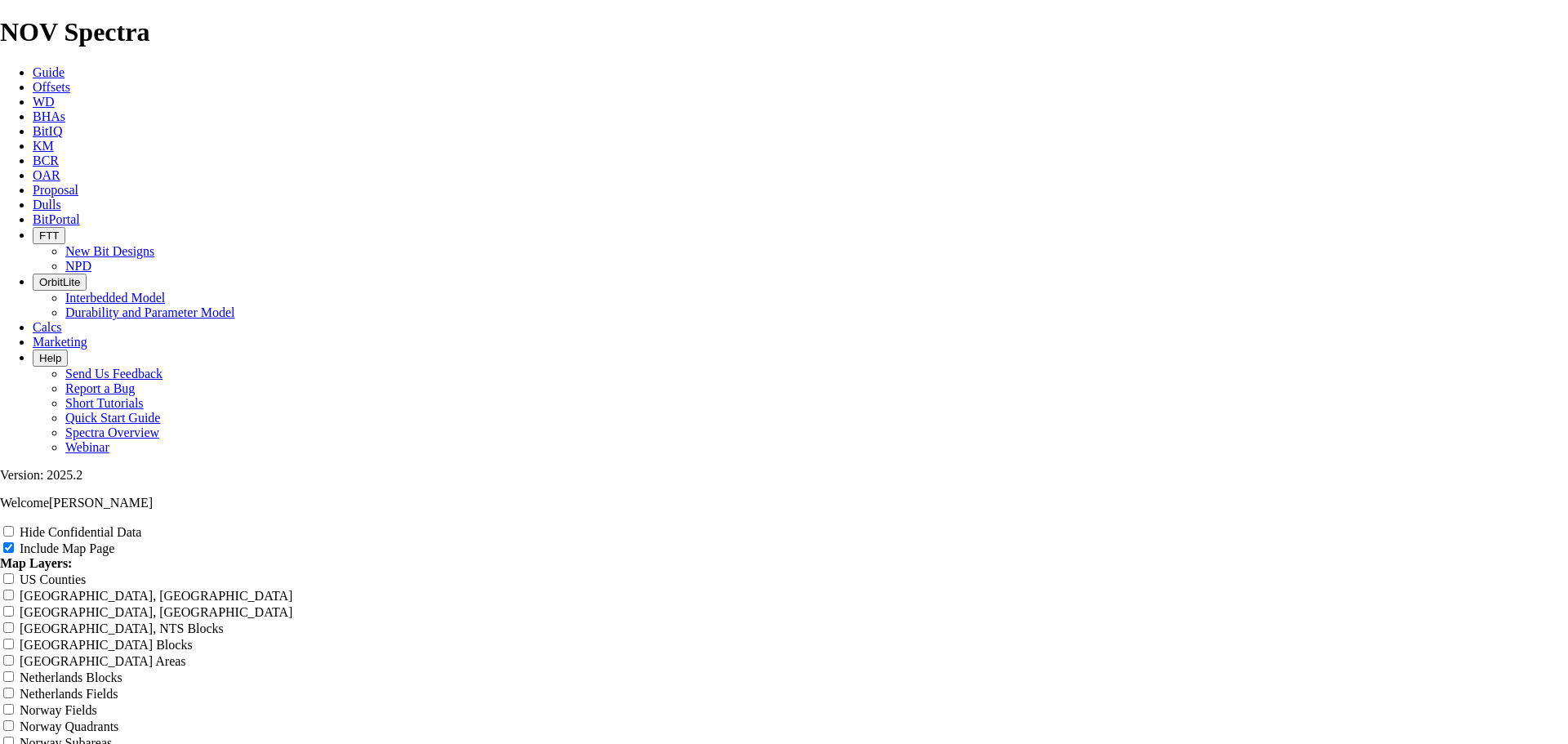
type input "[PERSON_NAME] 6.75 OFfse"
type input "[PERSON_NAME] 6.75 OFfs"
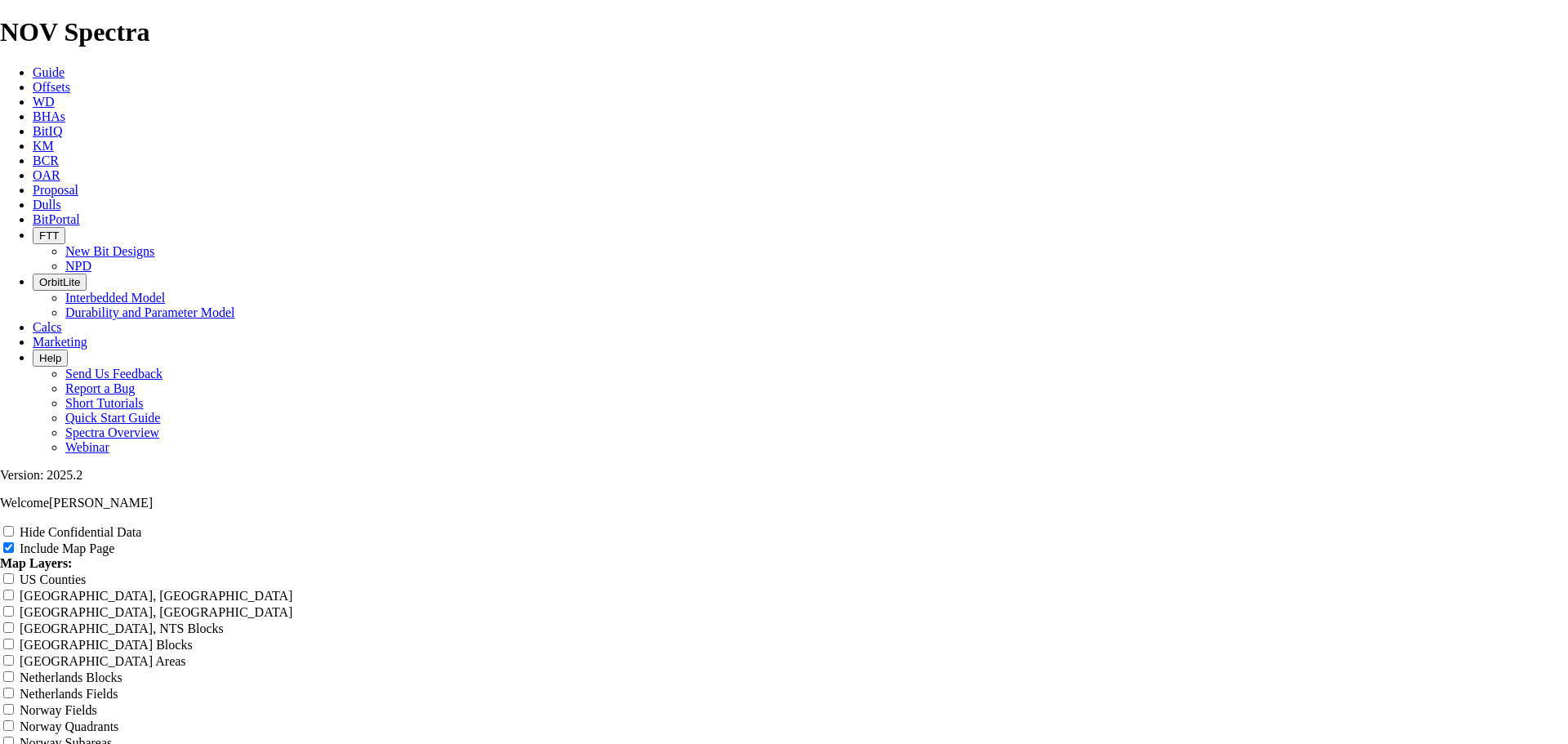
type input "[PERSON_NAME] 6.75 OFfs"
type input "[PERSON_NAME] 6.75 OFf"
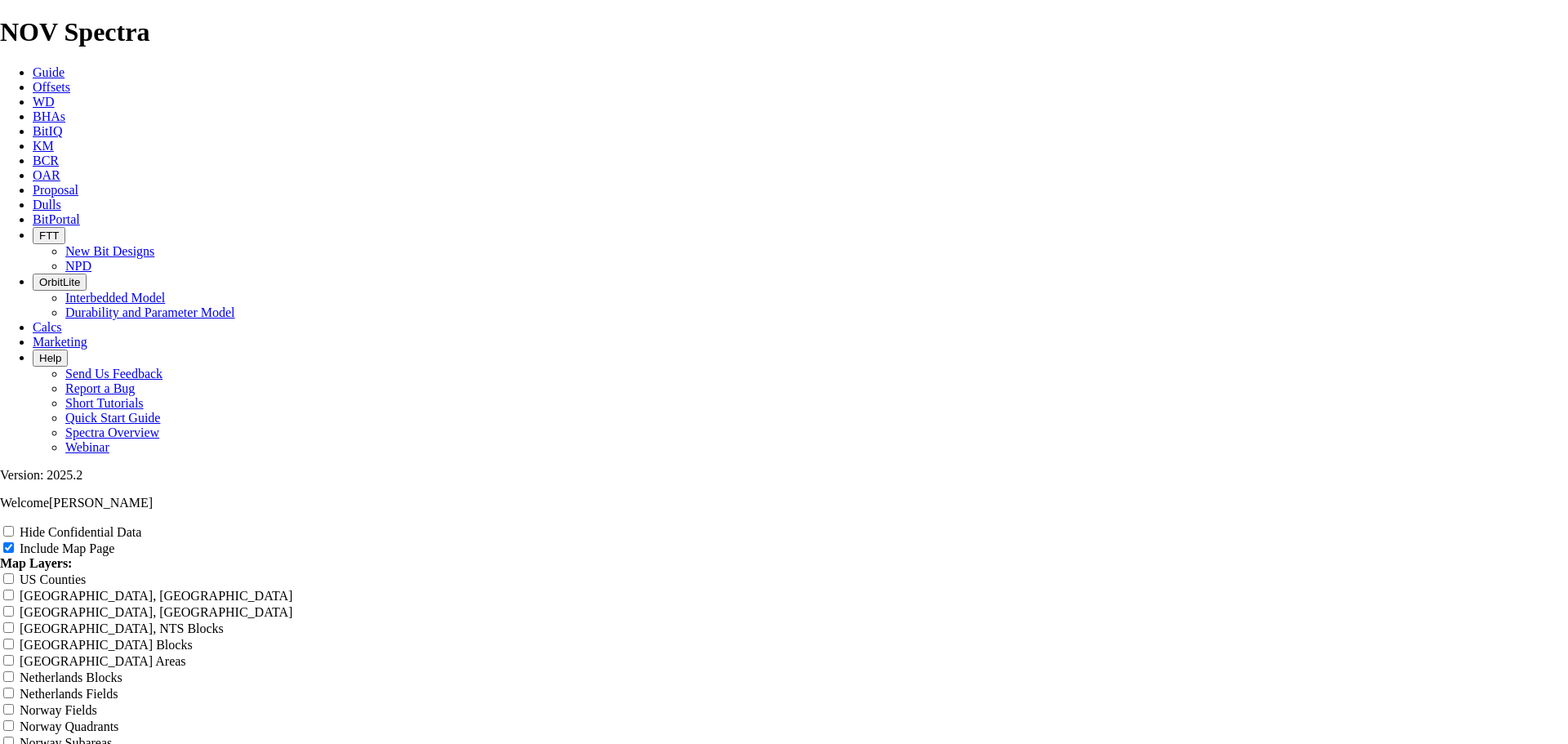
type input "[PERSON_NAME] 6.75 OFf"
type input "[PERSON_NAME] 6.75 OF"
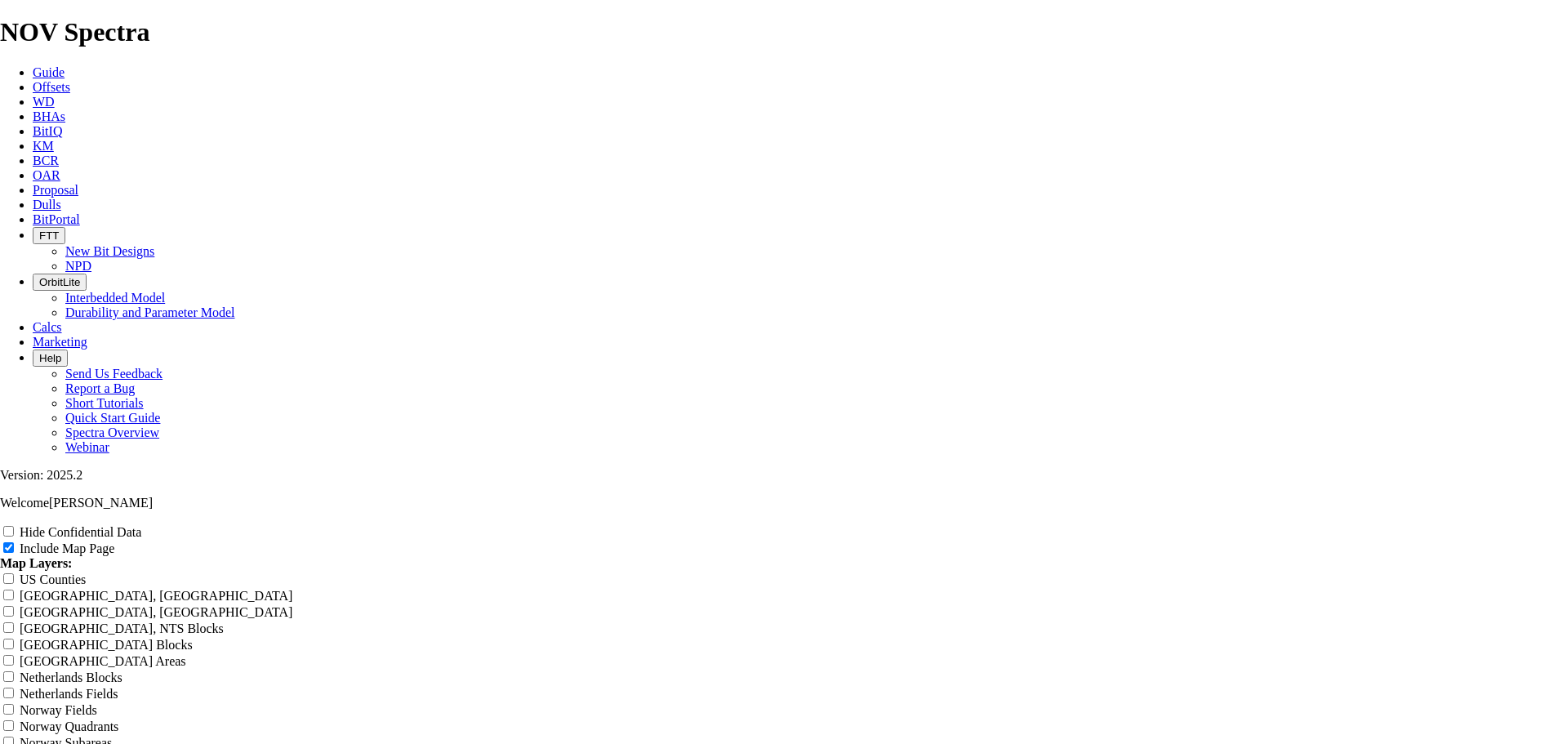
type input "[PERSON_NAME] 6.75 OF"
type input "[PERSON_NAME] 6.75 O"
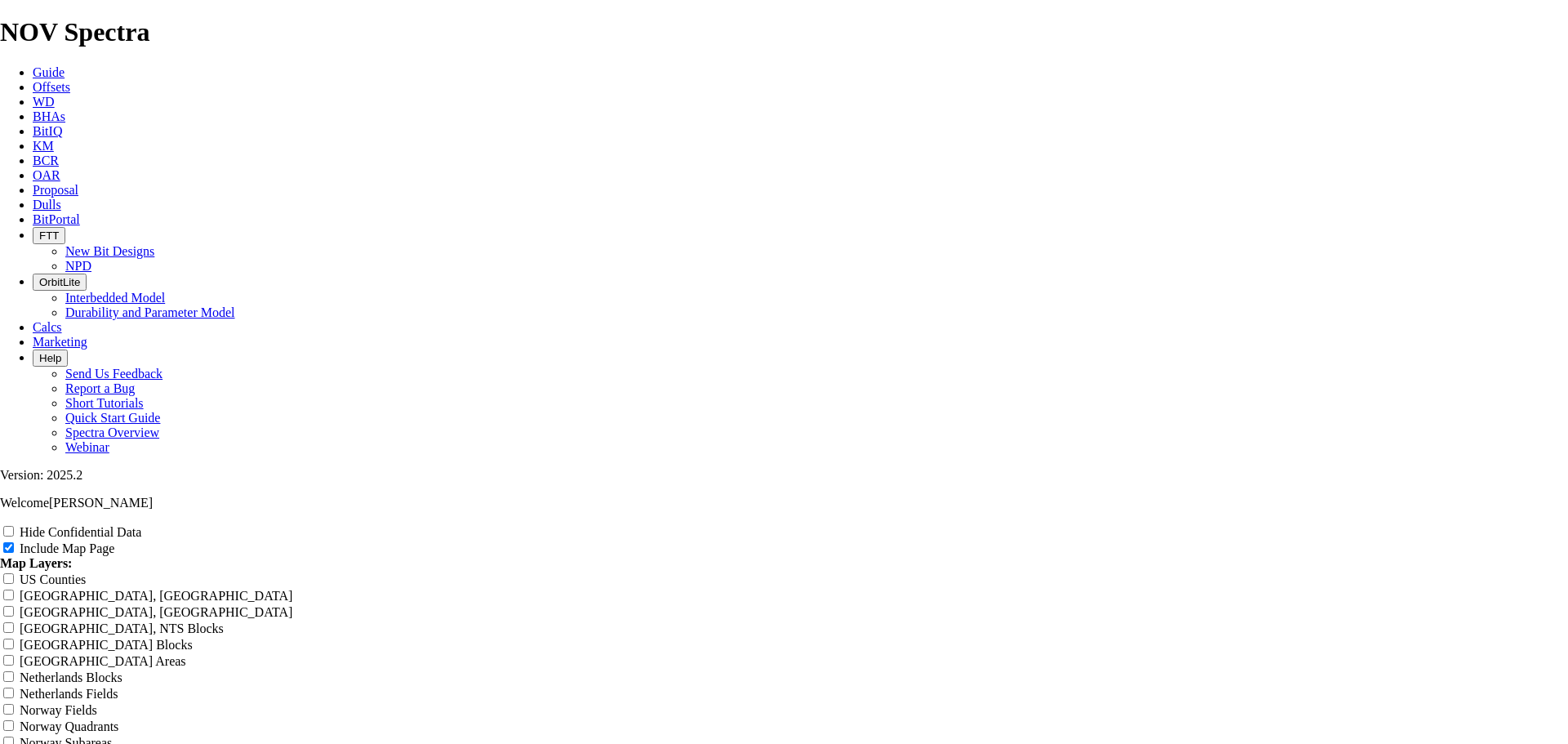
type input "[PERSON_NAME] 6.75 O"
type input "[PERSON_NAME] 6.75 Of"
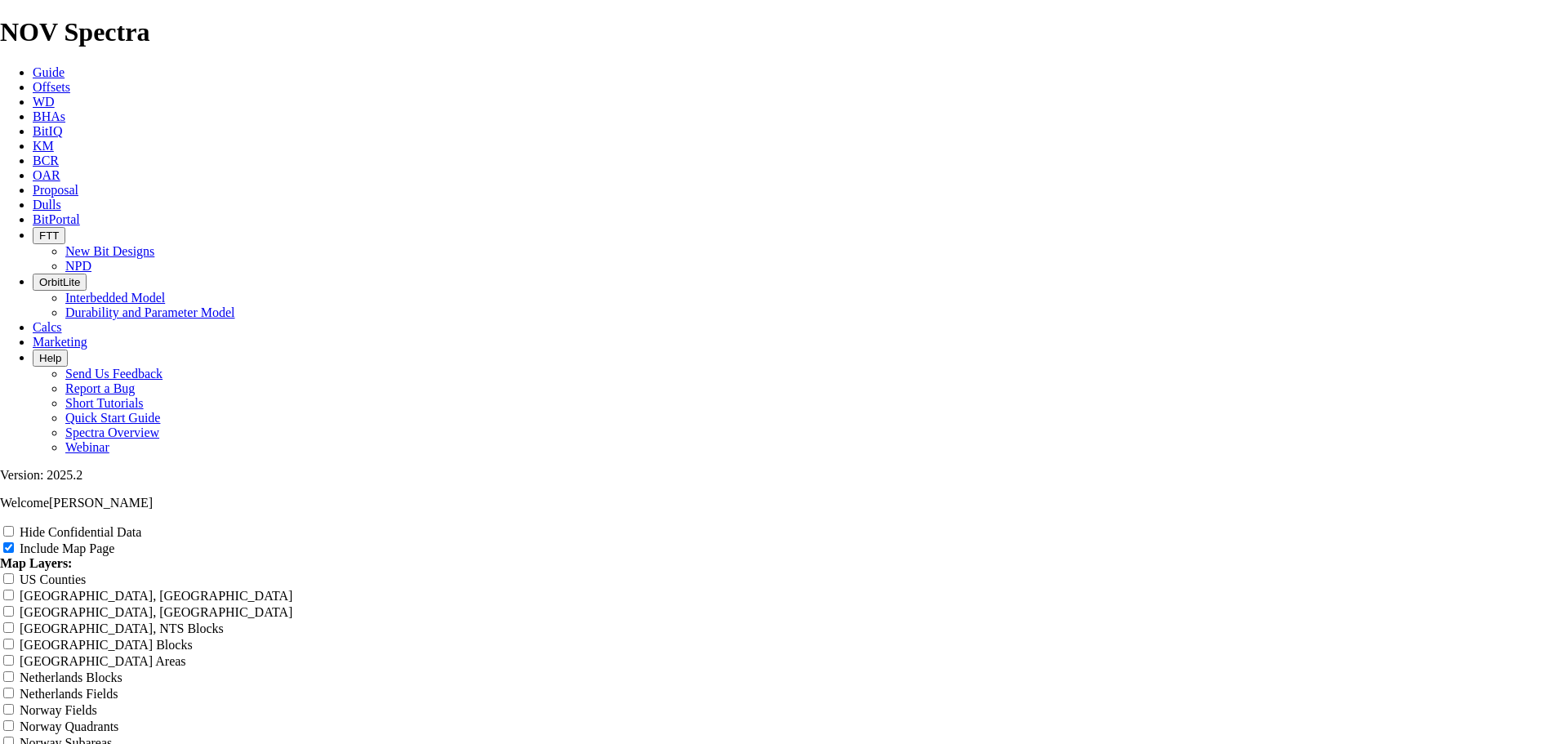
type input "[PERSON_NAME] 6.75 Of"
